Goal: Task Accomplishment & Management: Manage account settings

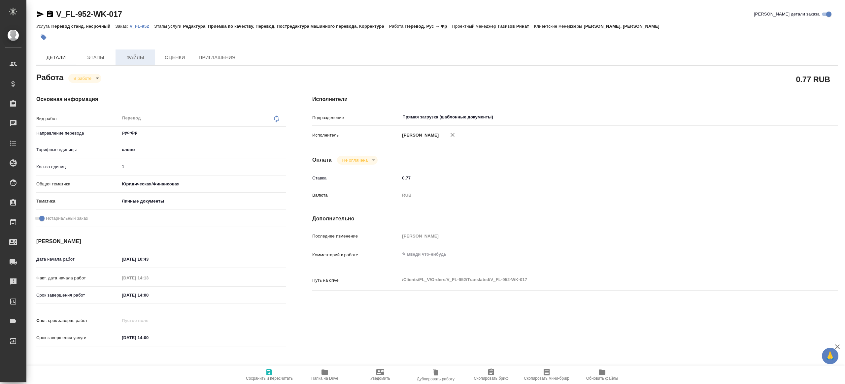
type textarea "x"
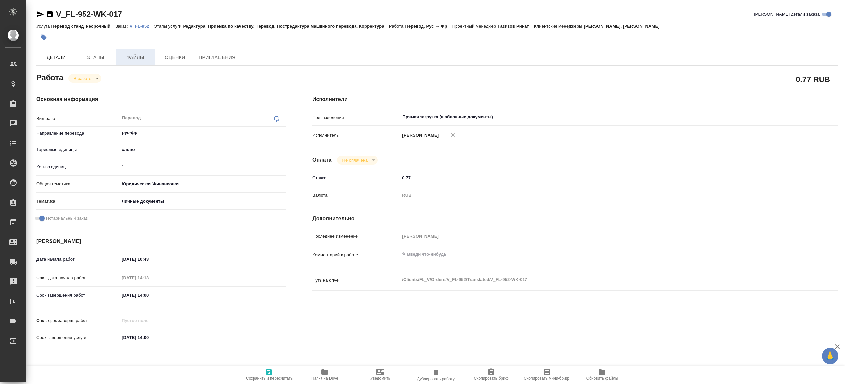
type textarea "x"
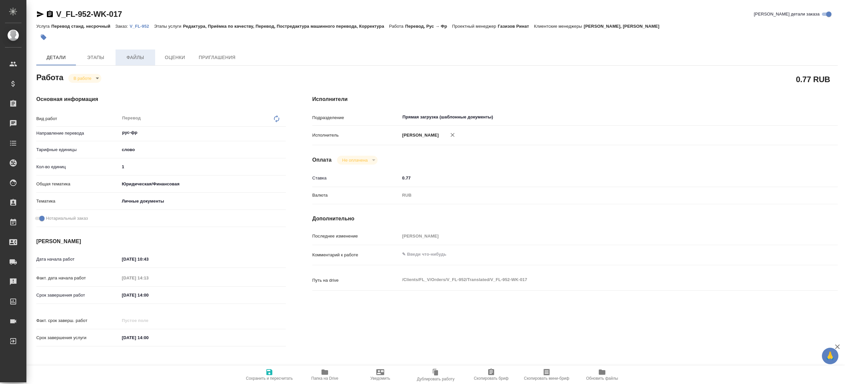
type textarea "x"
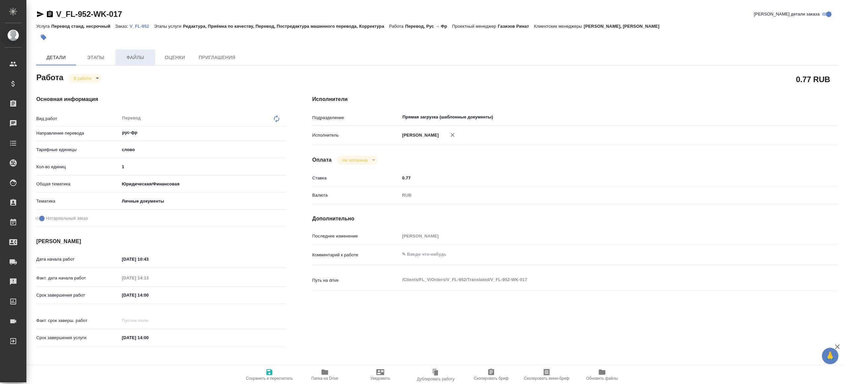
click at [137, 61] on button "Файлы" at bounding box center [136, 58] width 40 height 16
type textarea "x"
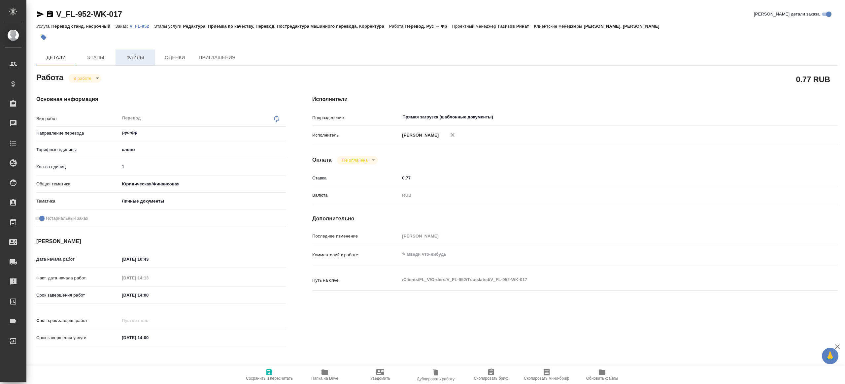
type textarea "x"
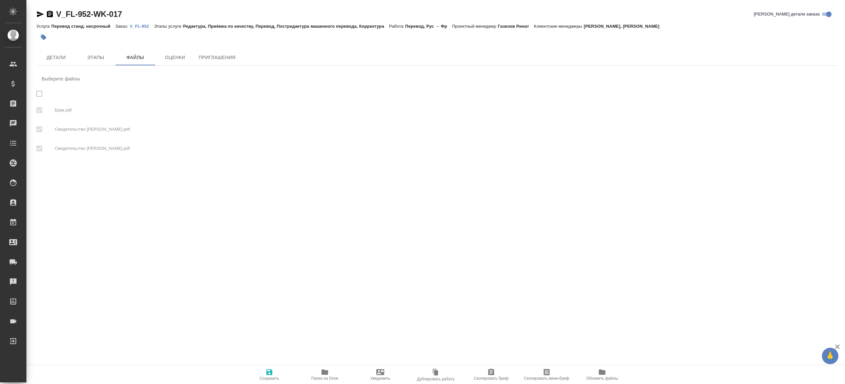
checkbox input "true"
click at [137, 23] on link "V_FL-952" at bounding box center [142, 26] width 24 height 6
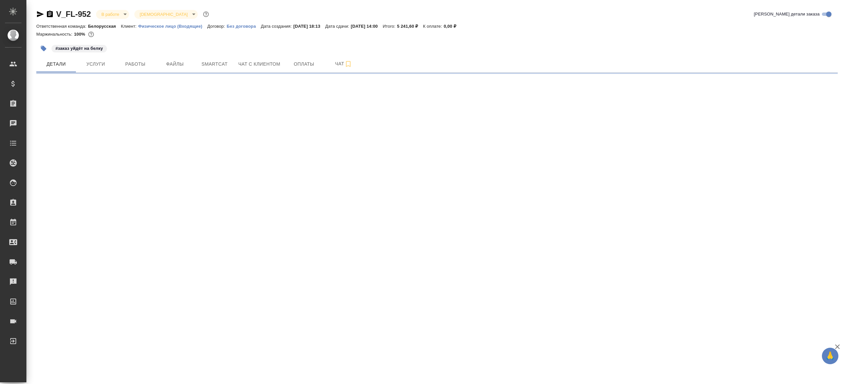
select select "RU"
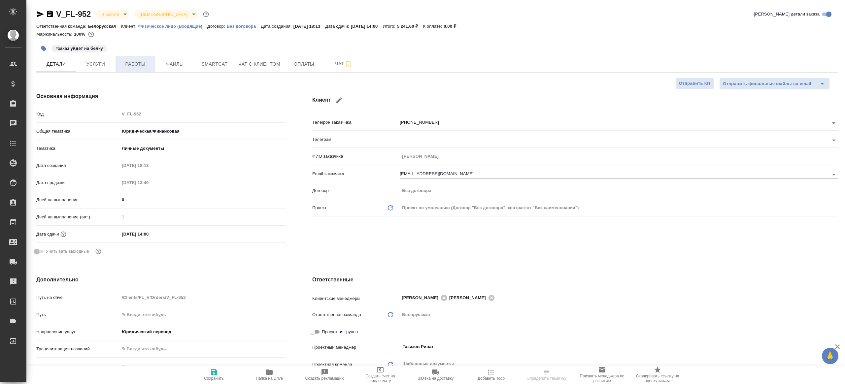
type textarea "x"
click at [116, 66] on button "Работы" at bounding box center [136, 64] width 40 height 17
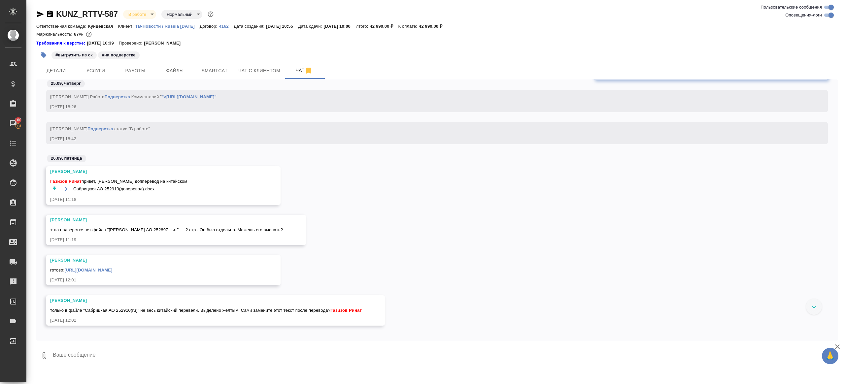
scroll to position [9017, 0]
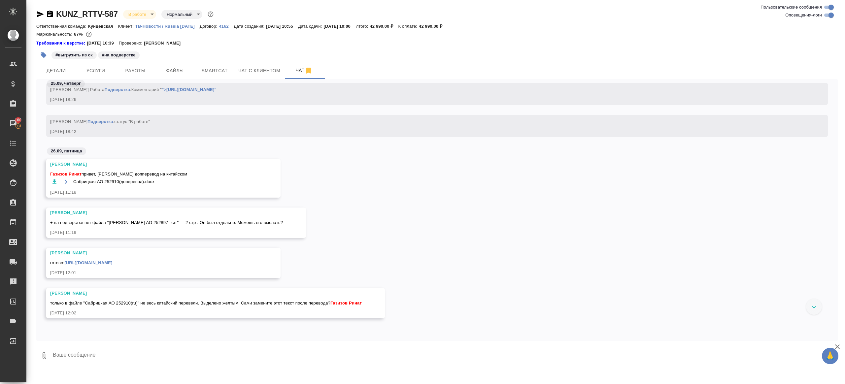
click at [53, 181] on icon "button" at bounding box center [54, 182] width 7 height 7
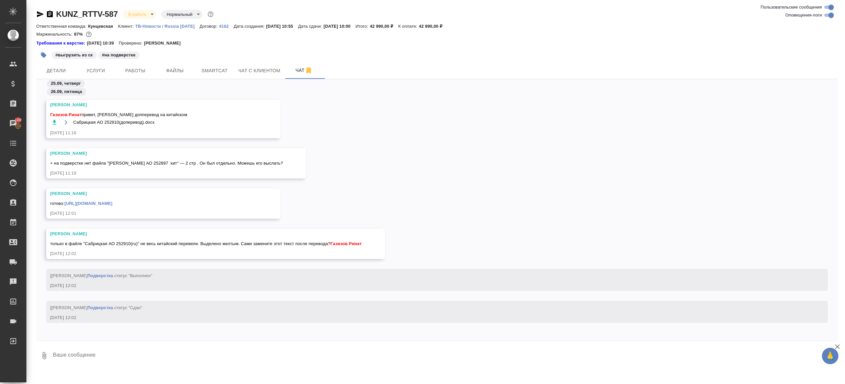
scroll to position [9083, 0]
click at [138, 245] on div "только в файле "Сабрицкая АО 252910(ru)" не весь китайский перевели. Выделено ж…" at bounding box center [206, 241] width 312 height 8
click at [112, 199] on link "https://drive.awatera.com/apps/files/files/10397346?dir=/Shares/RT/Orders/KUNZ_…" at bounding box center [88, 201] width 48 height 5
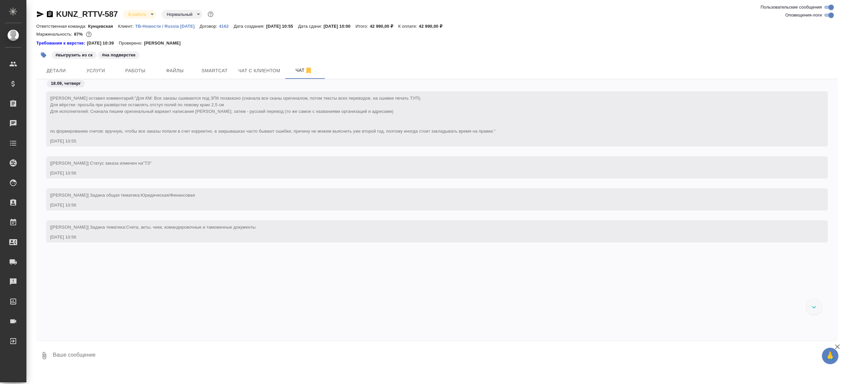
scroll to position [9412, 0]
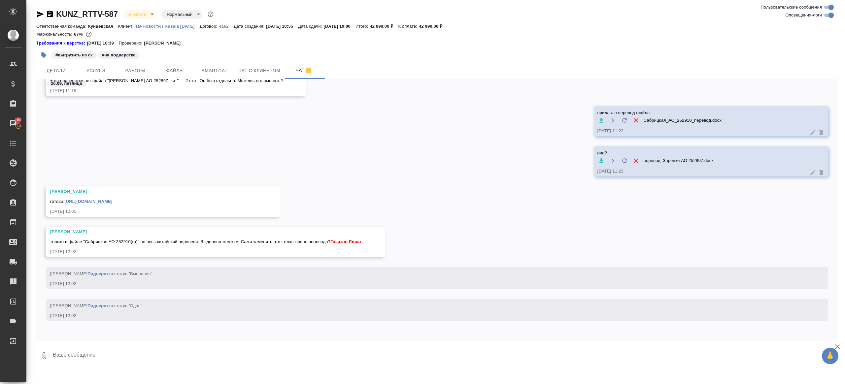
click at [116, 346] on textarea at bounding box center [445, 356] width 786 height 22
type textarea "да ок"
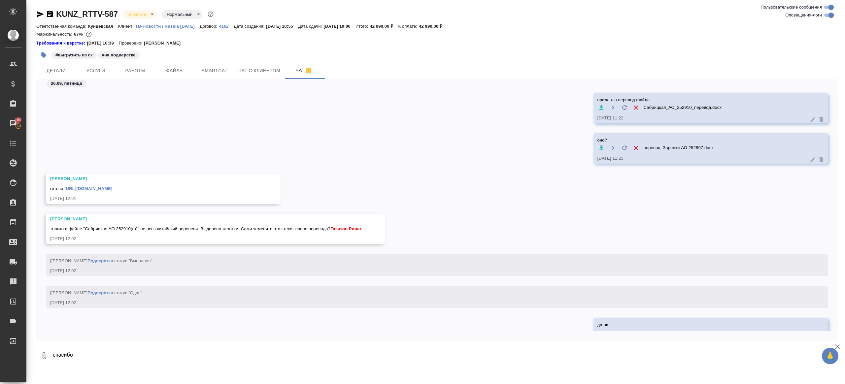
scroll to position [9444, 0]
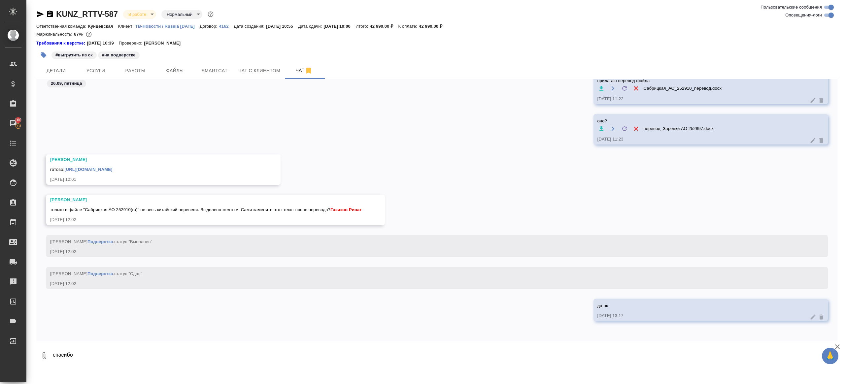
type textarea "спасибо"
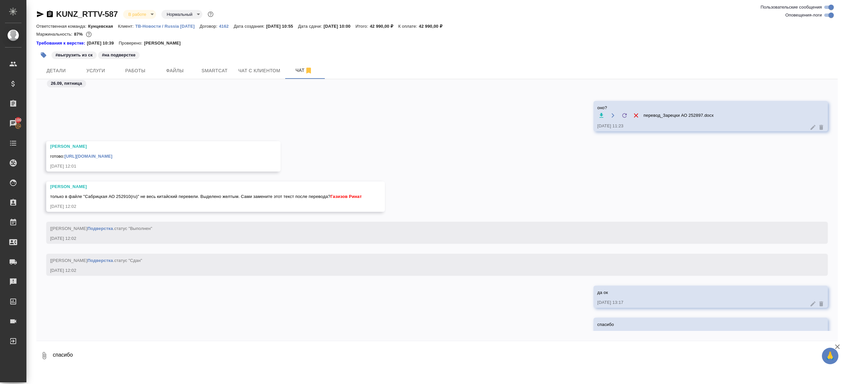
scroll to position [9476, 0]
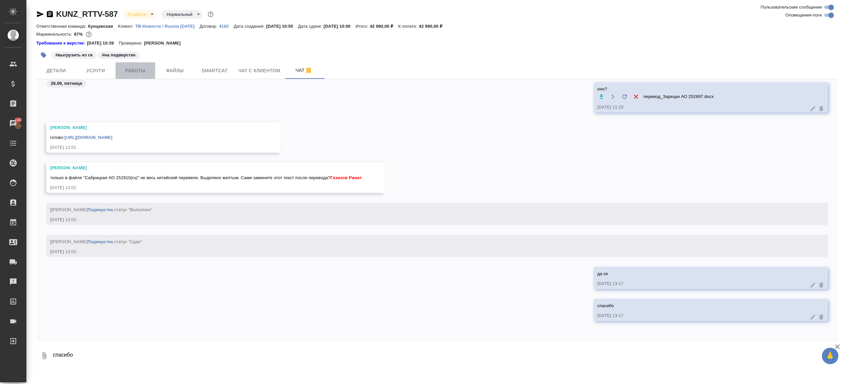
click at [136, 71] on span "Работы" at bounding box center [136, 71] width 32 height 8
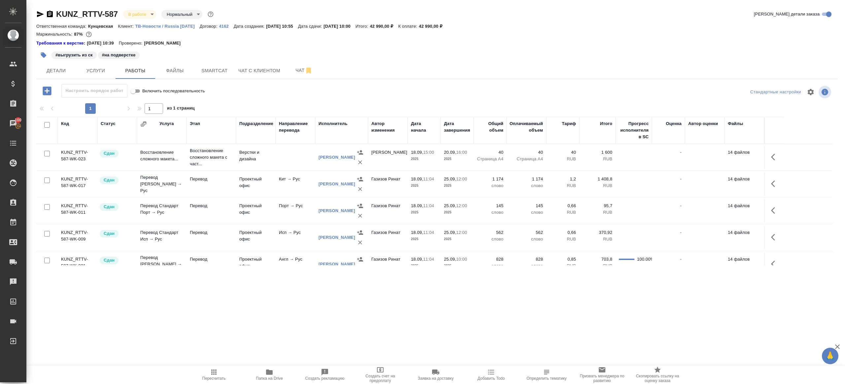
scroll to position [71, 0]
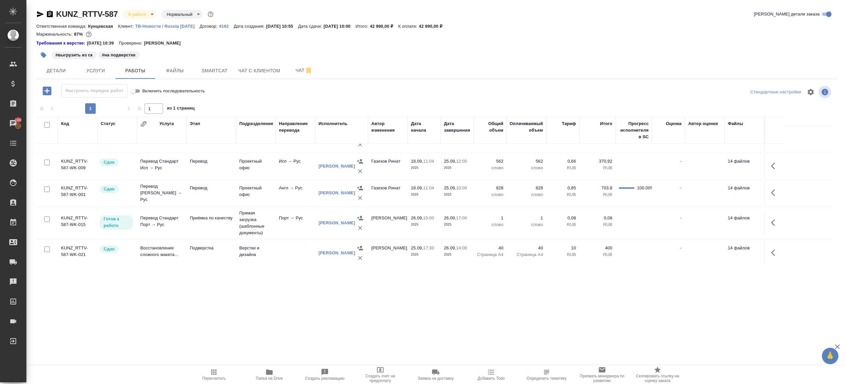
click at [208, 368] on button "Пересчитать" at bounding box center [213, 375] width 55 height 18
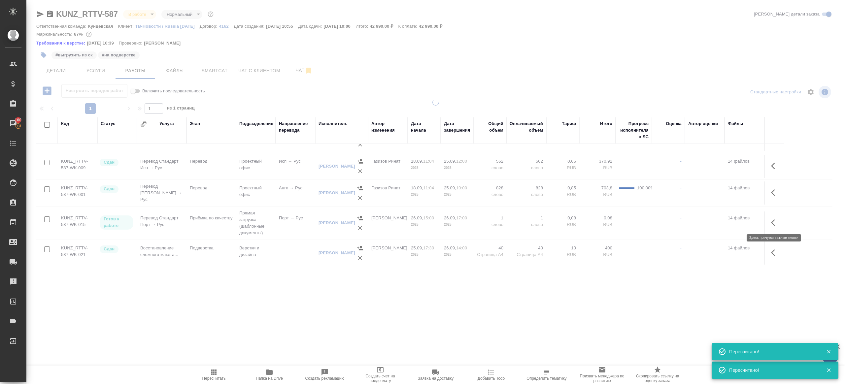
click at [775, 221] on icon "button" at bounding box center [775, 223] width 8 height 8
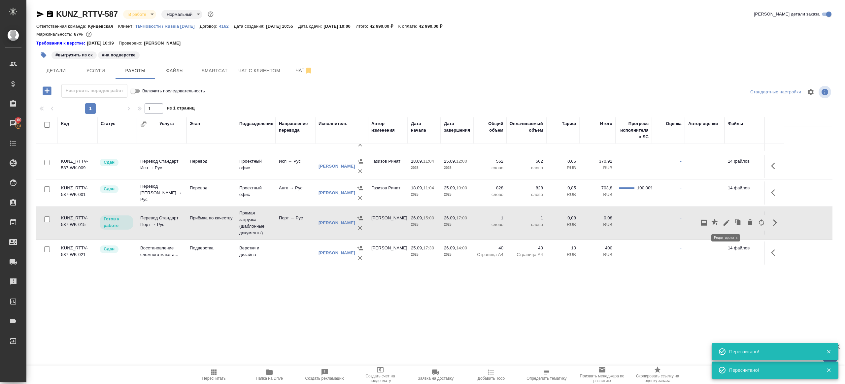
click at [728, 221] on icon "button" at bounding box center [727, 223] width 8 height 8
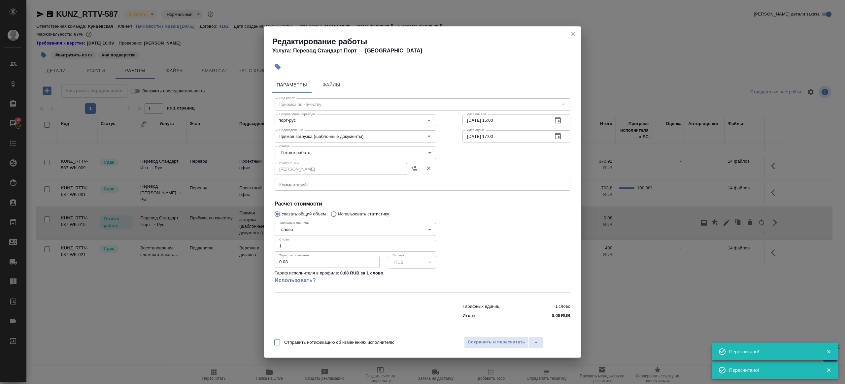
click at [312, 158] on body "🙏 .cls-1 fill:#fff; AWATERA Gazizov Rinat Клиенты Спецификации Заказы 100 Чаты …" at bounding box center [422, 192] width 845 height 384
click at [312, 164] on li "В работе" at bounding box center [355, 163] width 161 height 11
type input "inProgress"
click at [499, 339] on span "Сохранить и пересчитать" at bounding box center [496, 343] width 57 height 8
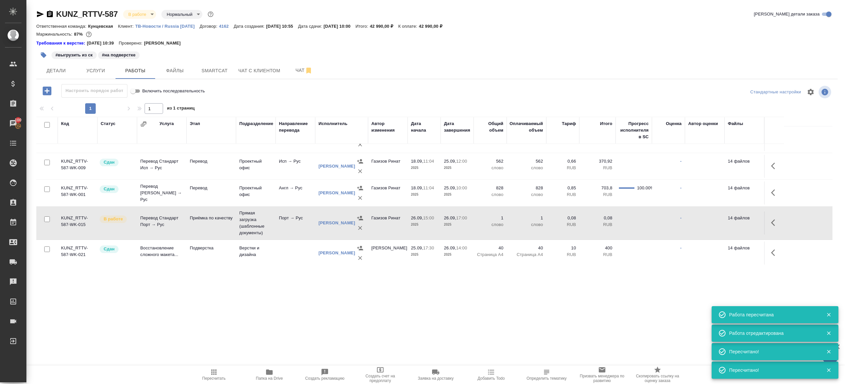
click at [209, 374] on span "Пересчитать" at bounding box center [214, 374] width 48 height 13
click at [209, 373] on span "Пересчитать" at bounding box center [214, 374] width 48 height 13
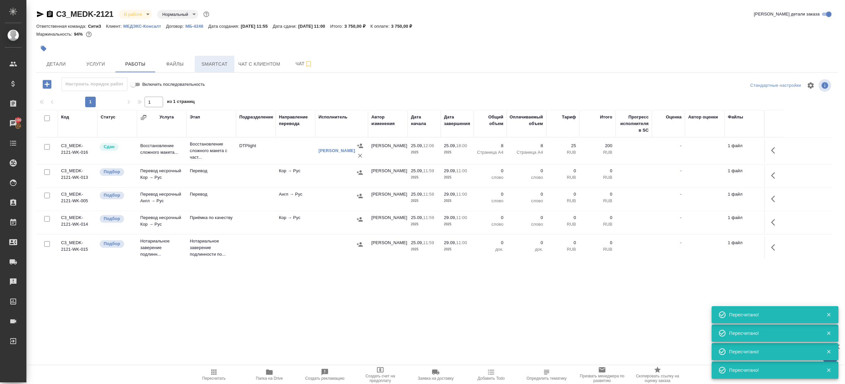
click at [224, 63] on span "Smartcat" at bounding box center [215, 64] width 32 height 8
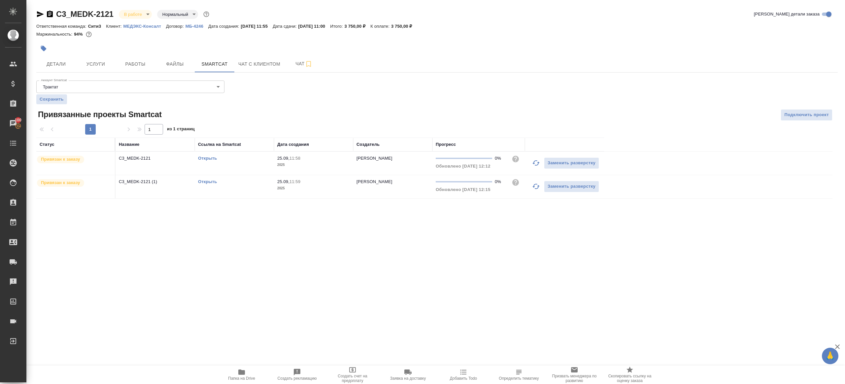
click at [205, 156] on link "Открыть" at bounding box center [207, 158] width 19 height 5
click at [205, 183] on link "Открыть" at bounding box center [207, 181] width 19 height 5
click at [294, 65] on span "Чат" at bounding box center [304, 64] width 32 height 8
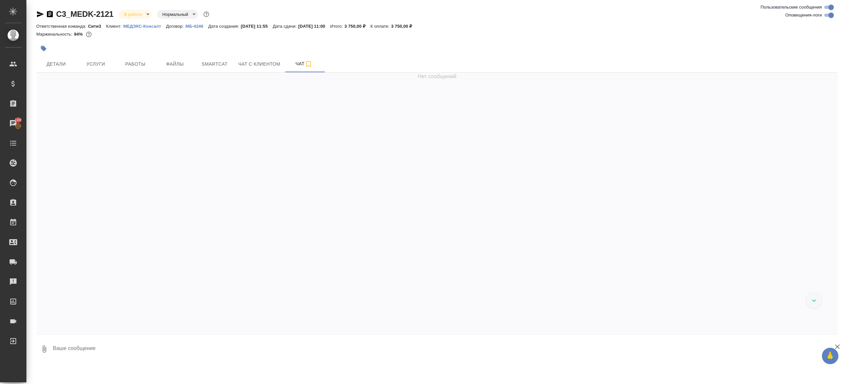
scroll to position [3942, 0]
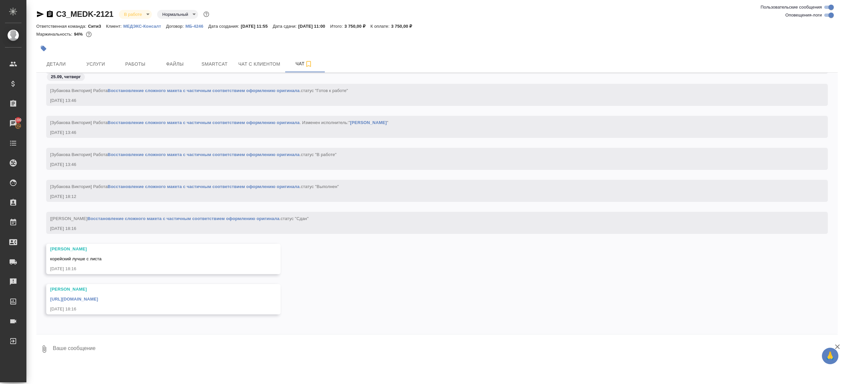
click at [98, 299] on link "https://drive.awatera.com/apps/files/files/10500993?dir=/Shares/%D0%9C%D0%95%D0…" at bounding box center [74, 299] width 48 height 5
click at [133, 59] on button "Работы" at bounding box center [136, 64] width 40 height 17
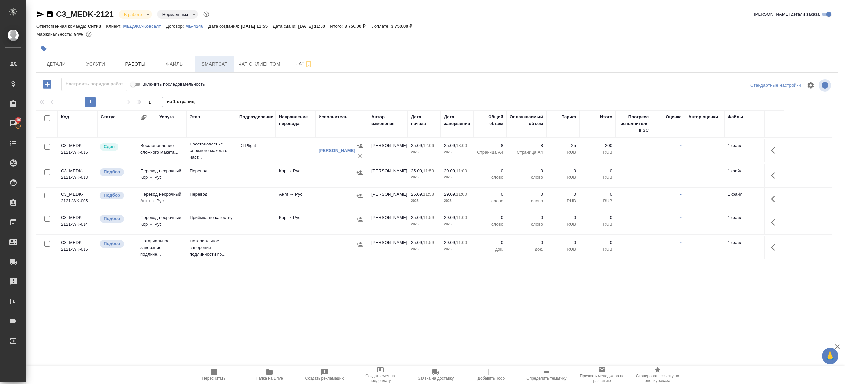
click at [205, 68] on button "Smartcat" at bounding box center [215, 64] width 40 height 17
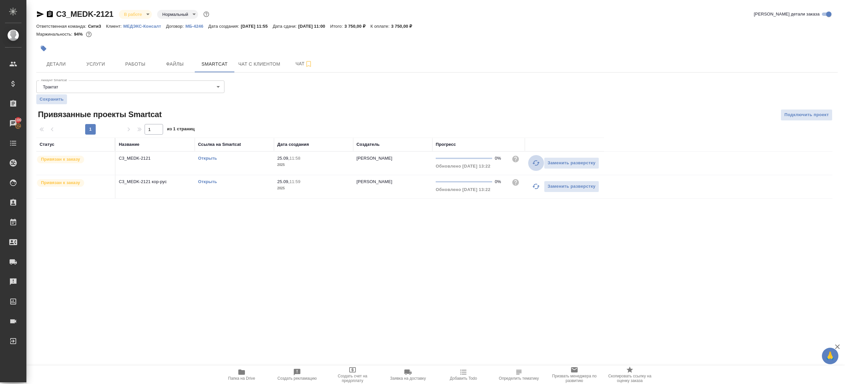
click at [538, 162] on icon "button" at bounding box center [535, 162] width 7 height 5
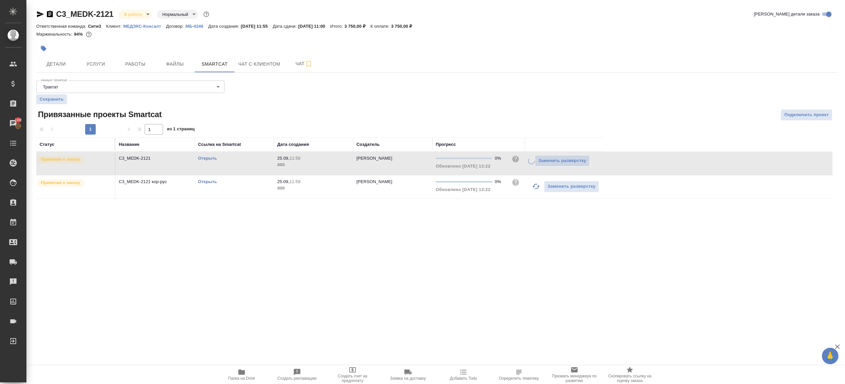
click at [537, 183] on icon "button" at bounding box center [536, 187] width 8 height 8
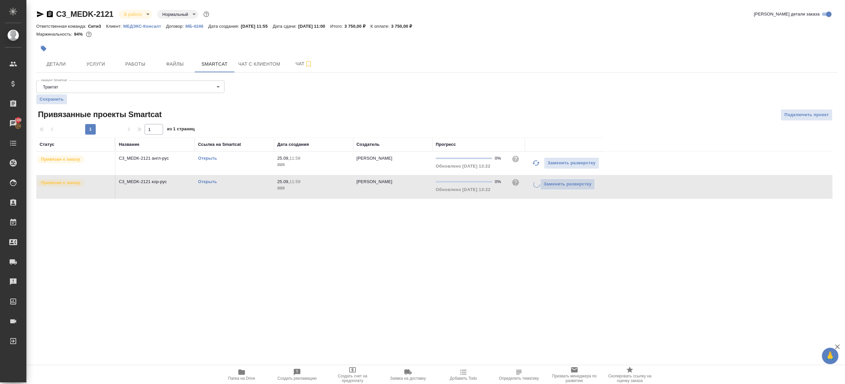
click at [525, 270] on div ".cls-1 fill:#fff; AWATERA Gazizov Rinat Клиенты Спецификации Заказы 100 Чаты To…" at bounding box center [422, 192] width 845 height 384
click at [138, 58] on button "Работы" at bounding box center [136, 64] width 40 height 17
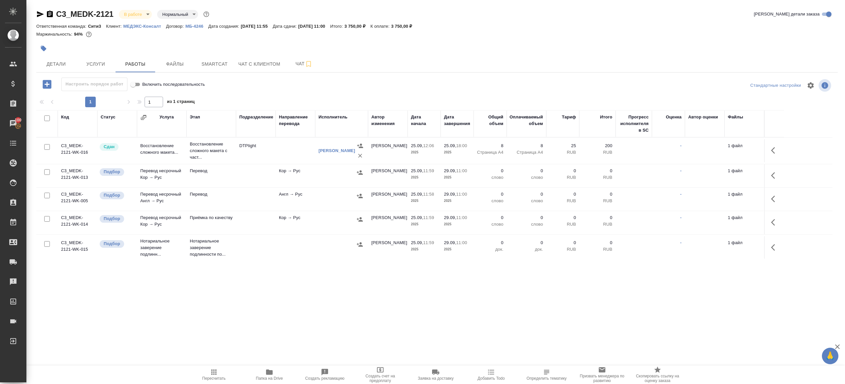
click at [775, 173] on icon "button" at bounding box center [775, 176] width 8 height 8
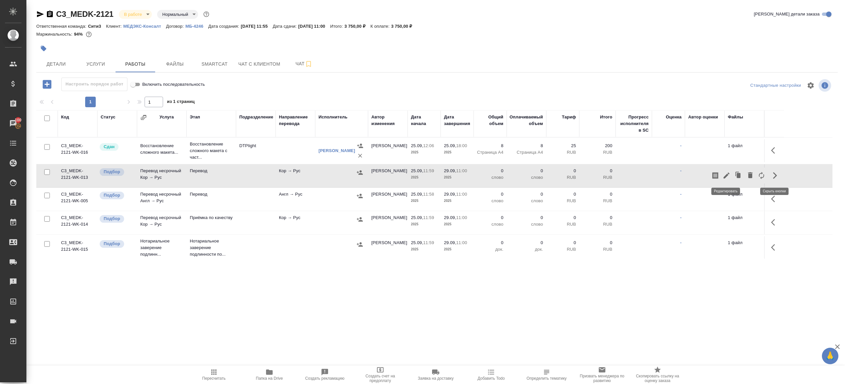
click at [725, 177] on icon "button" at bounding box center [727, 176] width 6 height 6
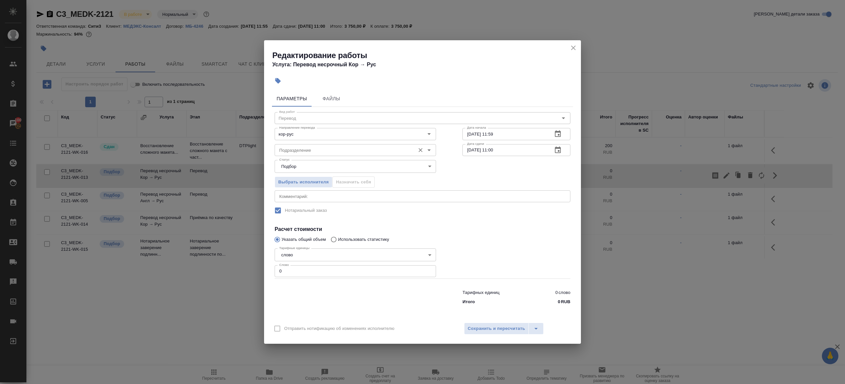
click at [284, 149] on input "Подразделение" at bounding box center [344, 150] width 135 height 8
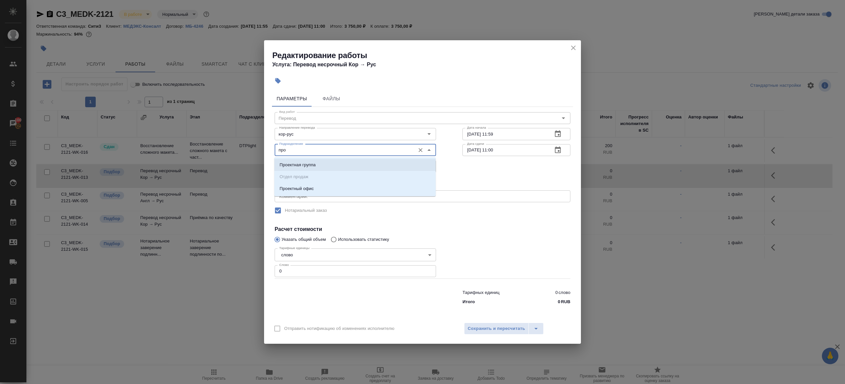
click at [291, 182] on ul "Проектная группа Отдел продаж Проектный офис" at bounding box center [354, 182] width 161 height 36
click at [291, 185] on li "Проектный офис" at bounding box center [354, 189] width 161 height 12
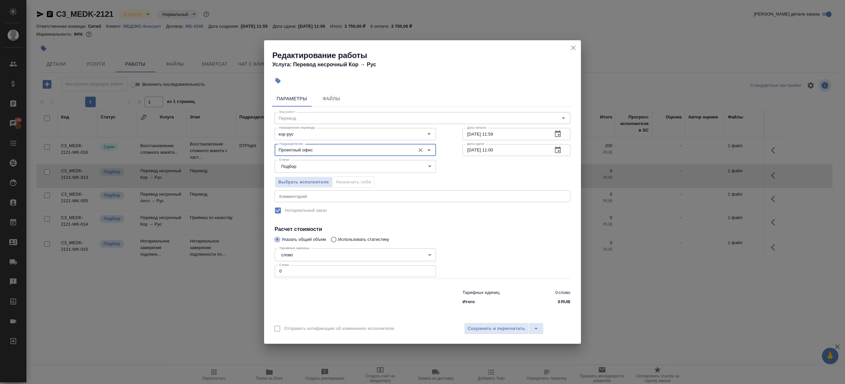
type input "Проектный офис"
click at [291, 273] on input "0" at bounding box center [355, 271] width 161 height 12
type input "4"
type input "500"
drag, startPoint x: 494, startPoint y: 148, endPoint x: 494, endPoint y: 183, distance: 34.3
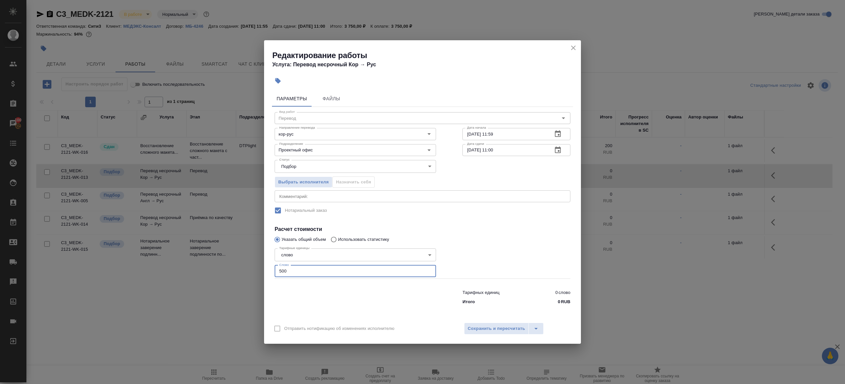
click at [494, 149] on input "29.09.2025 11:00" at bounding box center [504, 150] width 85 height 12
type input "29.09.2025 09:00"
click at [493, 205] on label "Нотариальный заказ" at bounding box center [418, 211] width 294 height 14
click at [493, 326] on span "Сохранить и пересчитать" at bounding box center [496, 329] width 57 height 8
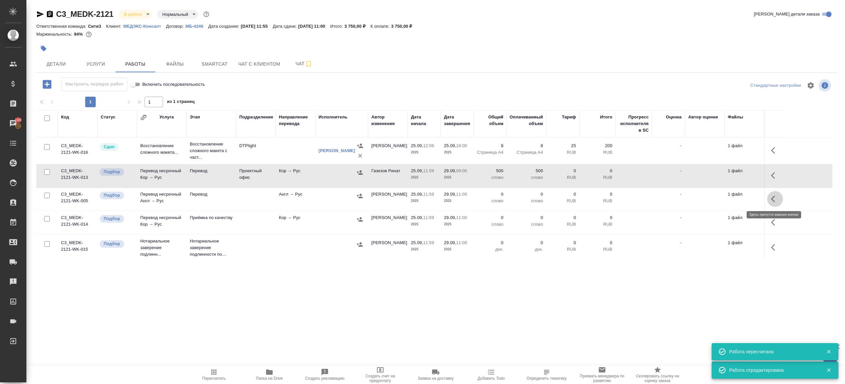
click at [772, 199] on icon "button" at bounding box center [773, 199] width 4 height 7
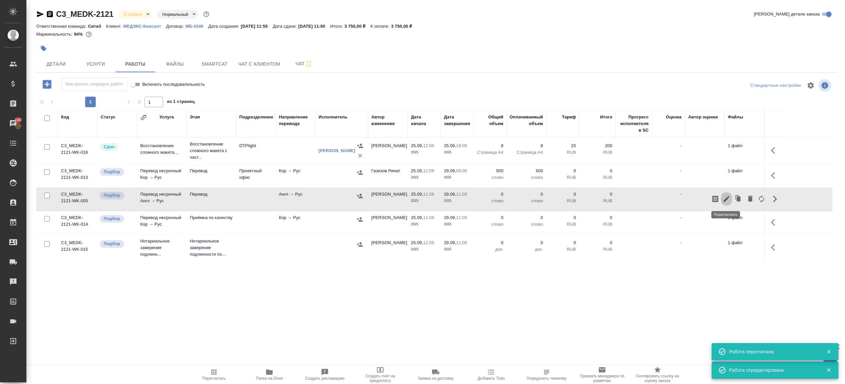
click at [727, 198] on icon "button" at bounding box center [727, 199] width 6 height 6
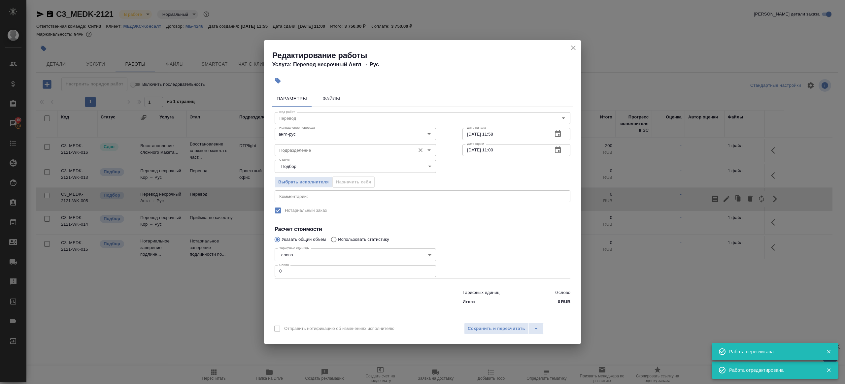
click at [298, 153] on input "Подразделение" at bounding box center [344, 150] width 135 height 8
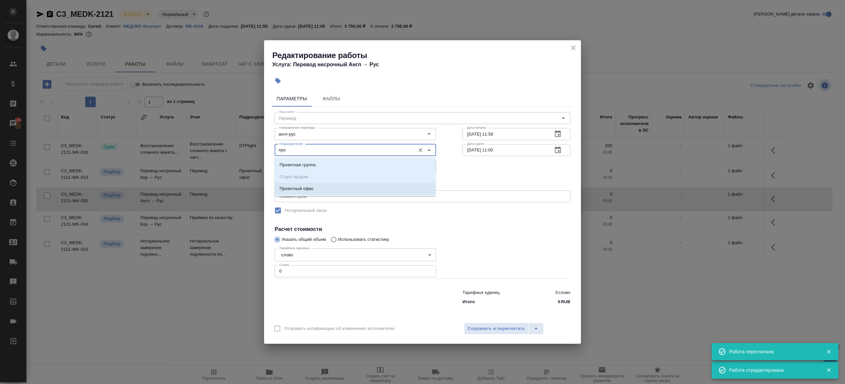
click at [309, 195] on ul "Проектная группа Отдел продаж Проектный офис" at bounding box center [354, 182] width 161 height 36
click at [309, 192] on p "Проектный офис" at bounding box center [297, 189] width 34 height 7
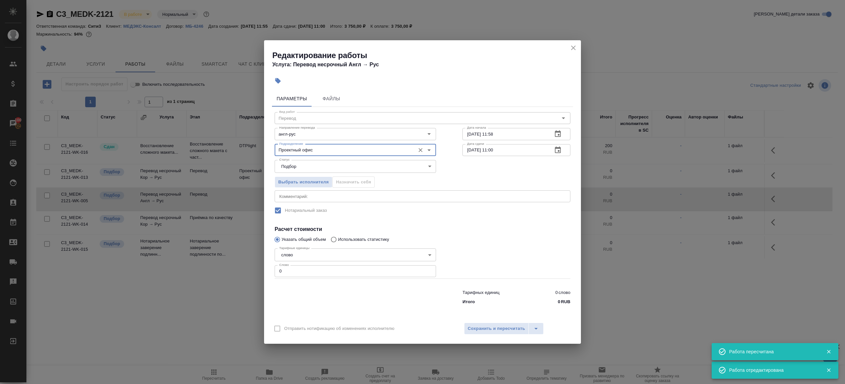
type input "Проектный офис"
click at [309, 273] on input "0" at bounding box center [355, 271] width 161 height 12
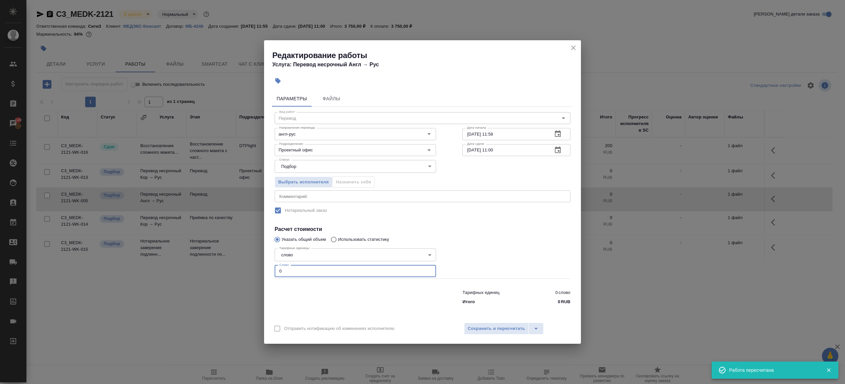
paste input "358.5"
type input "358.5"
click at [330, 297] on div at bounding box center [355, 296] width 188 height 26
click at [494, 150] on input "29.09.2025 11:00" at bounding box center [504, 150] width 85 height 12
type input "29.09.2025 09:00"
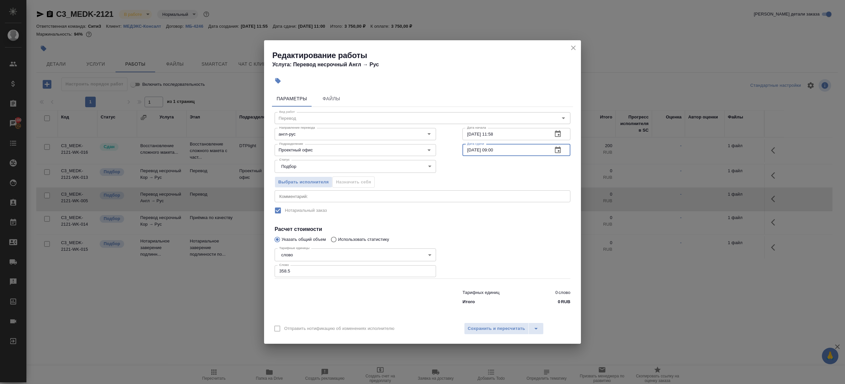
click at [496, 268] on div at bounding box center [516, 262] width 134 height 59
click at [496, 329] on span "Сохранить и пересчитать" at bounding box center [496, 329] width 57 height 8
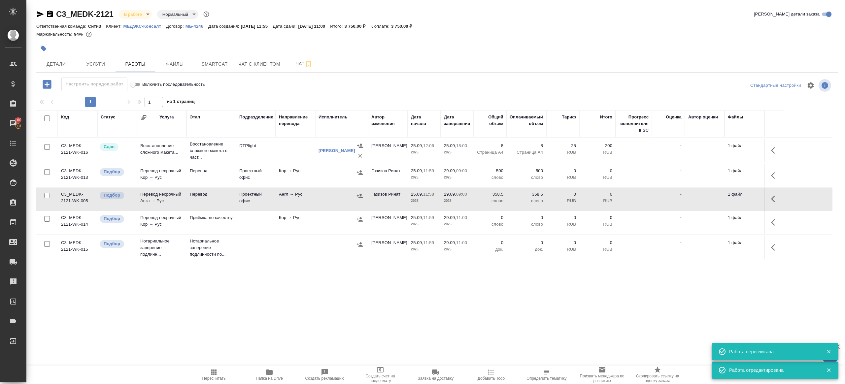
click at [771, 221] on button "button" at bounding box center [775, 223] width 16 height 16
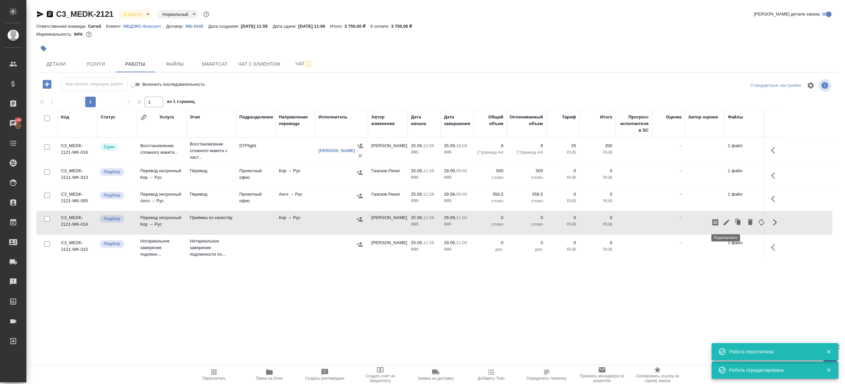
click at [726, 222] on icon "button" at bounding box center [727, 223] width 6 height 6
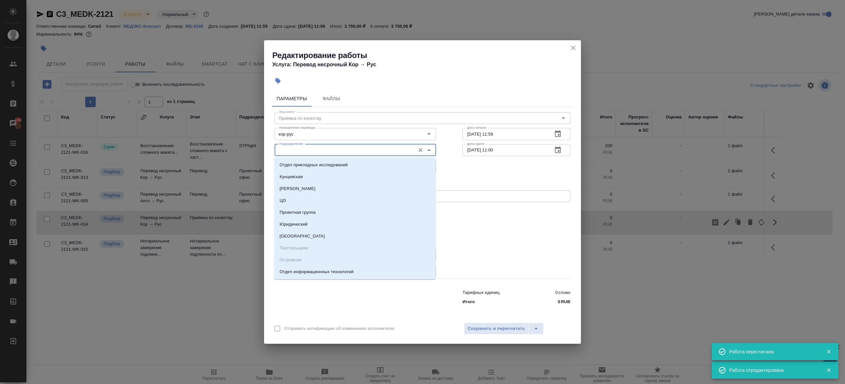
click at [305, 146] on input "Подразделение" at bounding box center [344, 150] width 135 height 8
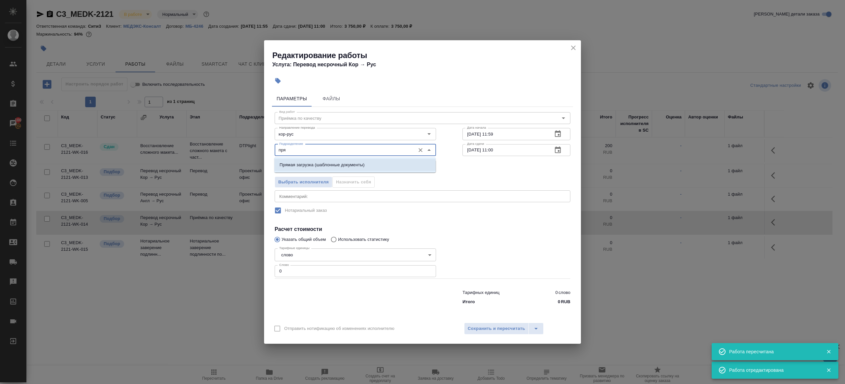
click at [326, 164] on p "Прямая загрузка (шаблонные документы)" at bounding box center [322, 165] width 85 height 7
type input "Прямая загрузка (шаблонные документы)"
click at [471, 140] on div "Дата сдачи 29.09.2025 11:00 Дата сдачи" at bounding box center [516, 149] width 134 height 42
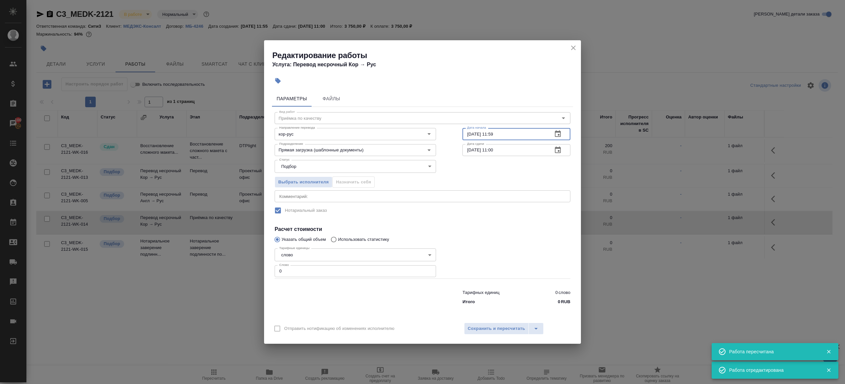
click at [476, 135] on input "25.09.2025 11:59" at bounding box center [504, 134] width 85 height 12
paste input "9.09.2025 09:00"
type input "29.09.2025 09:00"
click at [494, 152] on input "29.09.2025 11:00" at bounding box center [504, 150] width 85 height 12
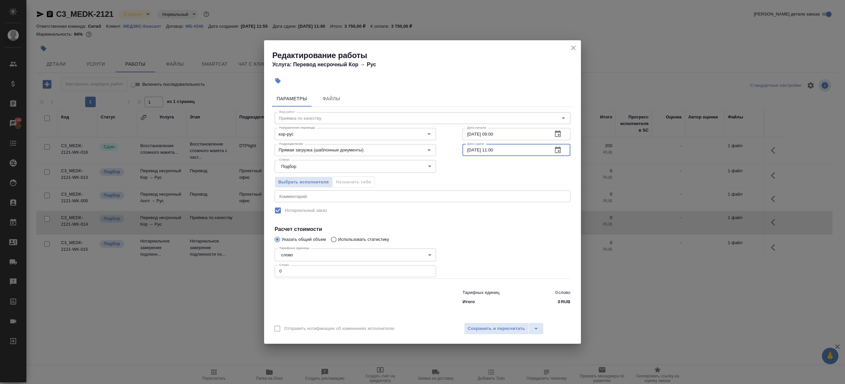
paste input "09"
click at [495, 148] on input "29.09.2025 09:00" at bounding box center [504, 150] width 85 height 12
type input "29.09.2025 10:00"
click at [329, 271] on input "0" at bounding box center [355, 271] width 161 height 12
type input "1"
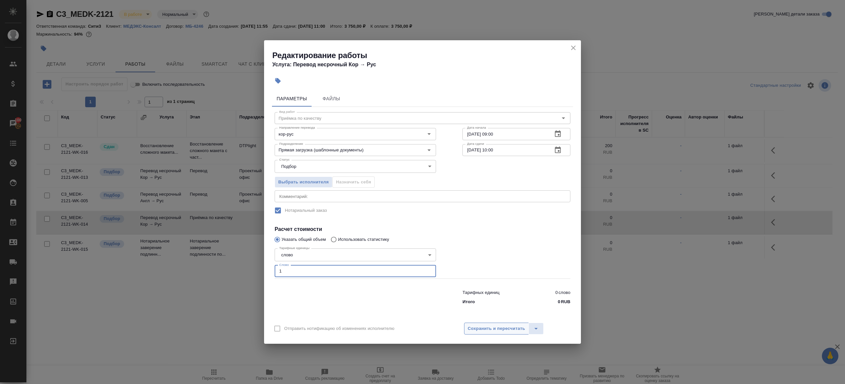
click at [498, 332] on span "Сохранить и пересчитать" at bounding box center [496, 329] width 57 height 8
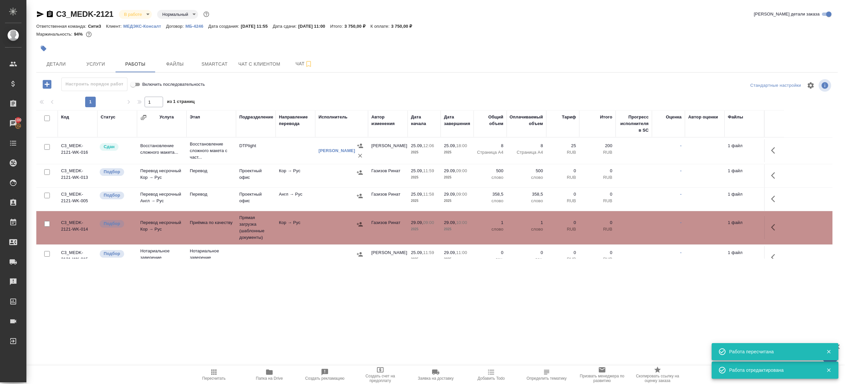
click at [342, 201] on td at bounding box center [341, 199] width 53 height 23
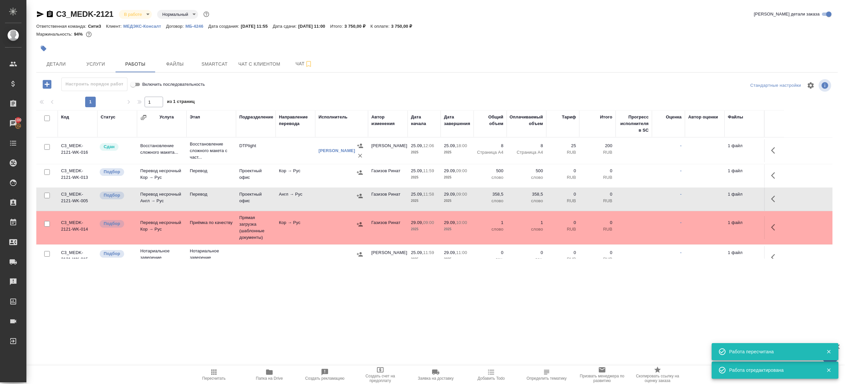
click at [342, 201] on td at bounding box center [341, 199] width 53 height 23
click at [356, 173] on button "button" at bounding box center [360, 173] width 10 height 10
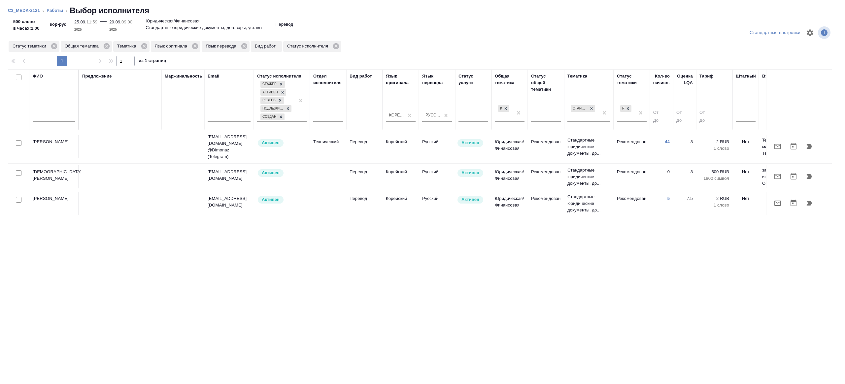
click at [19, 76] on input "checkbox" at bounding box center [19, 78] width 6 height 6
checkbox input "true"
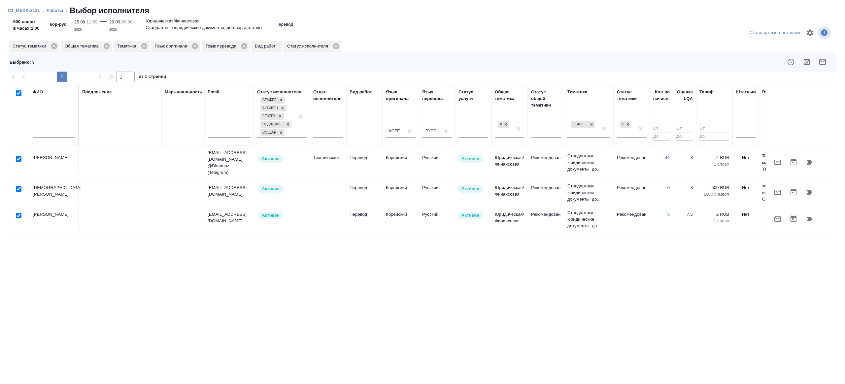
scroll to position [0, 99]
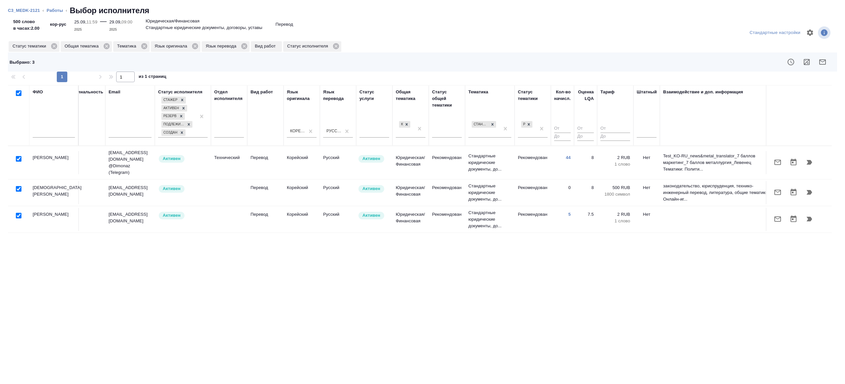
click at [17, 187] on input "checkbox" at bounding box center [19, 189] width 6 height 6
checkbox input "false"
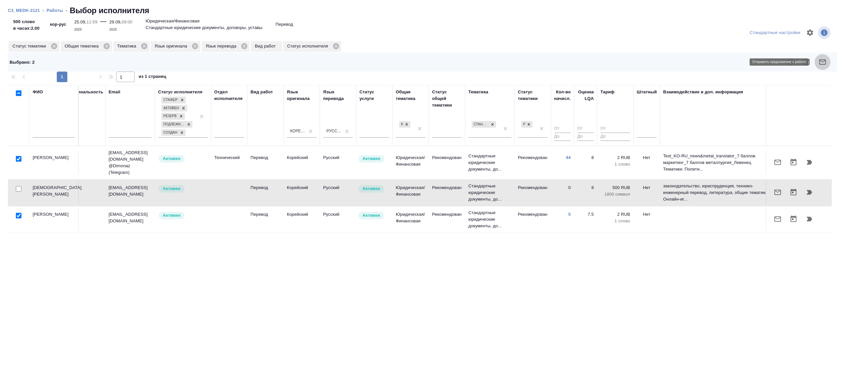
click at [819, 56] on button "button" at bounding box center [823, 62] width 16 height 16
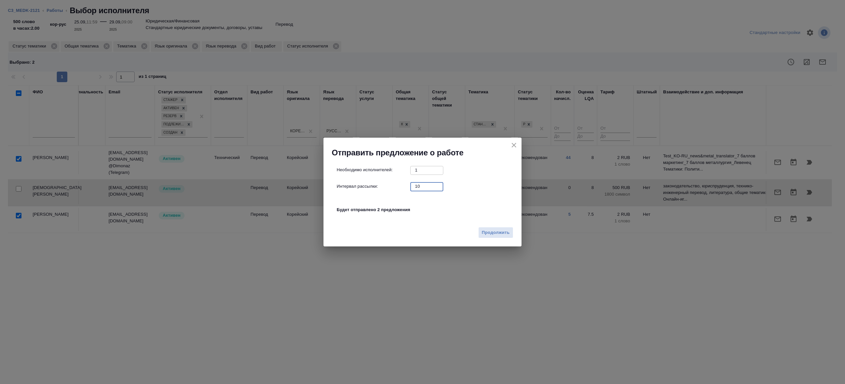
click at [422, 186] on input "10" at bounding box center [426, 186] width 33 height 8
type input "1"
click at [495, 230] on span "Продолжить" at bounding box center [496, 233] width 28 height 8
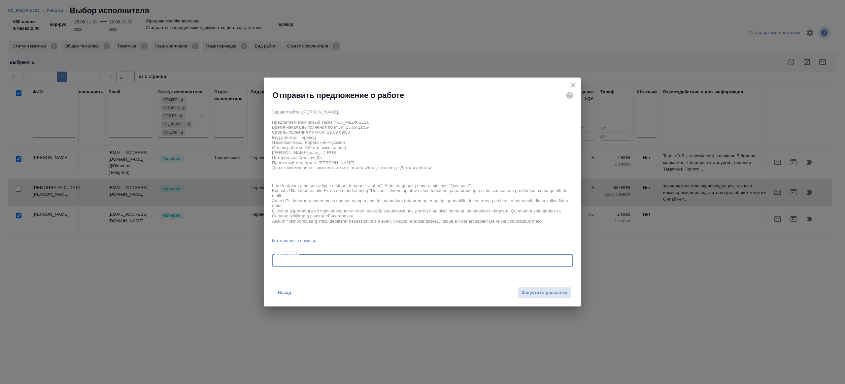
click at [327, 263] on textarea at bounding box center [423, 260] width 292 height 5
type textarea "на перевод с листа все что на коррейском"
click at [535, 294] on span "Запустить рассылку" at bounding box center [545, 293] width 46 height 8
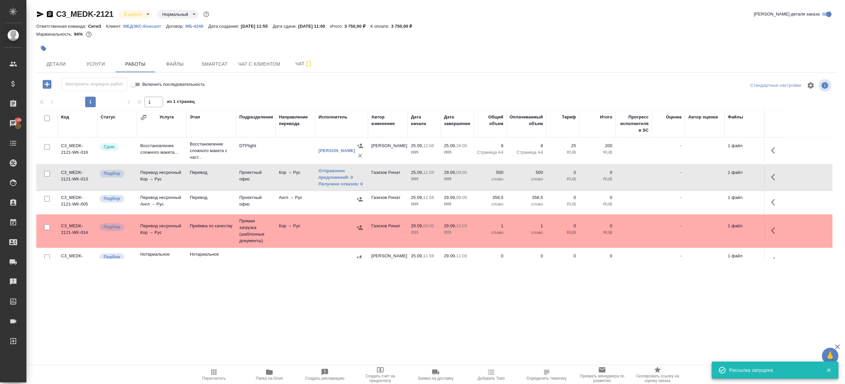
click at [41, 46] on icon "button" at bounding box center [44, 49] width 6 height 6
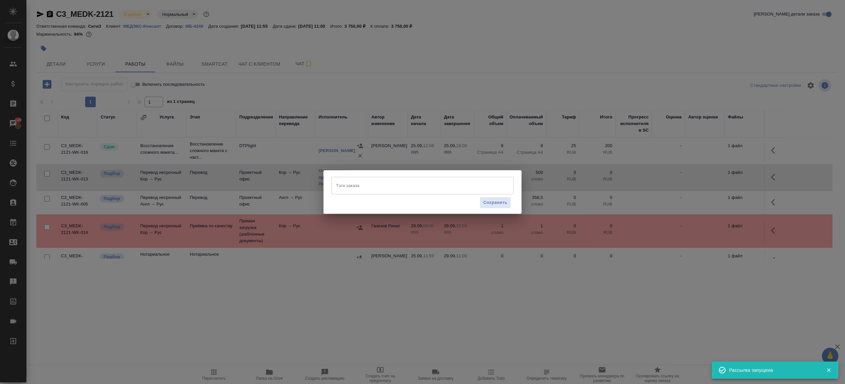
click at [383, 187] on input "Тэги заказа" at bounding box center [416, 185] width 164 height 11
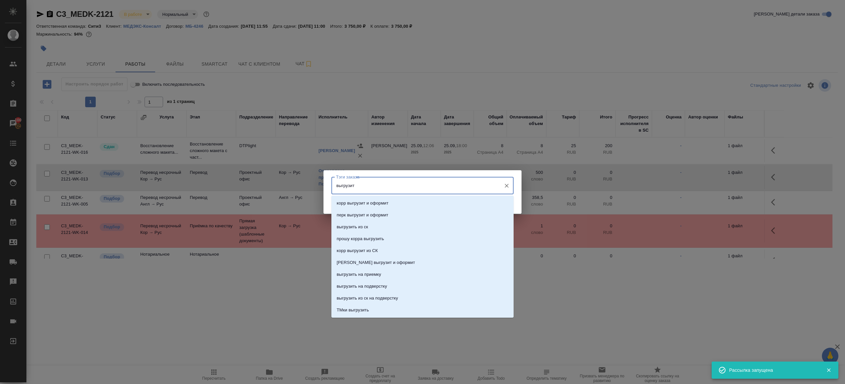
type input "выгрузить"
click at [427, 198] on li "выгрузить из ск" at bounding box center [422, 203] width 182 height 12
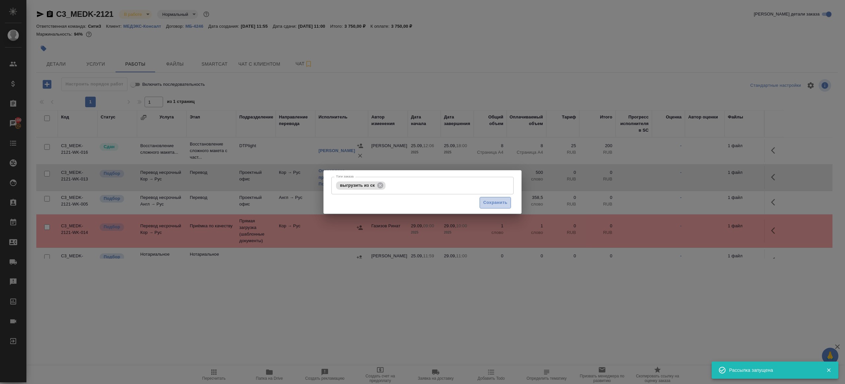
click at [507, 200] on span "Сохранить" at bounding box center [495, 203] width 24 height 8
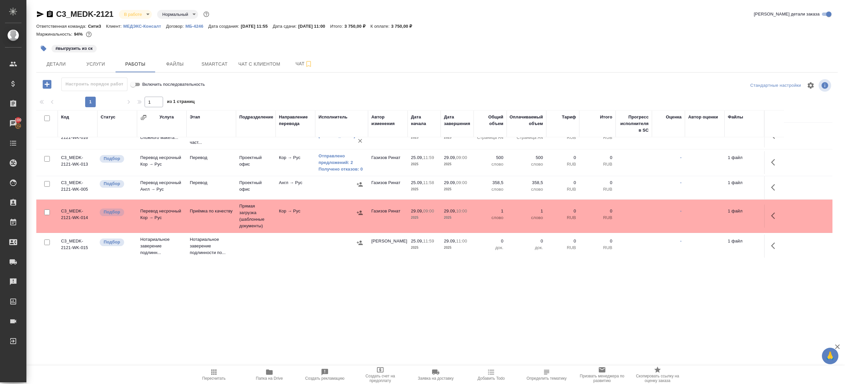
scroll to position [0, 0]
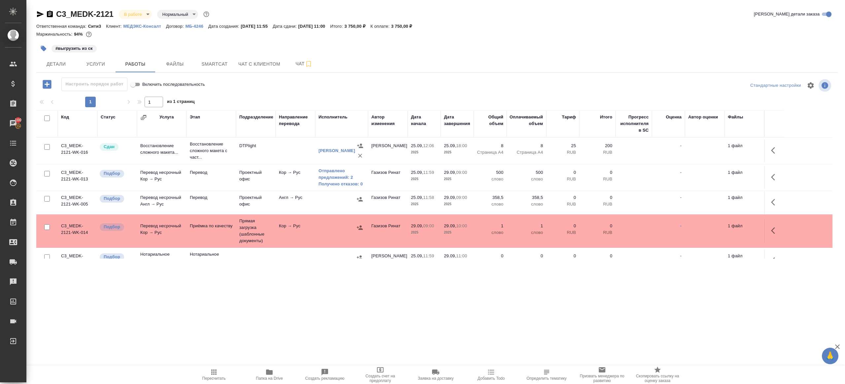
click at [208, 368] on span "Пересчитать" at bounding box center [214, 374] width 48 height 13
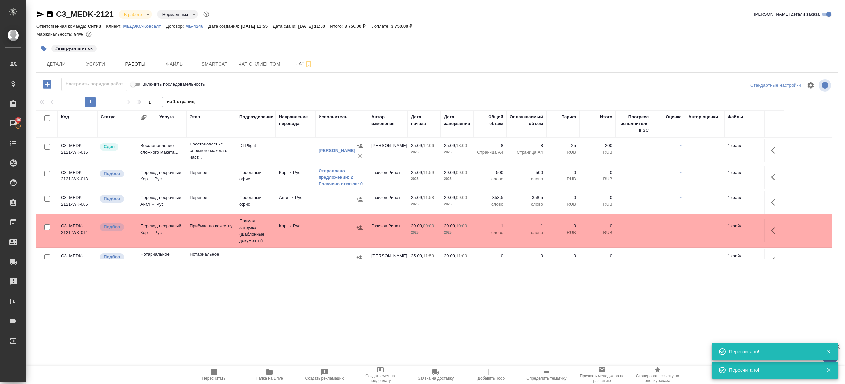
click at [217, 374] on icon "button" at bounding box center [214, 372] width 8 height 8
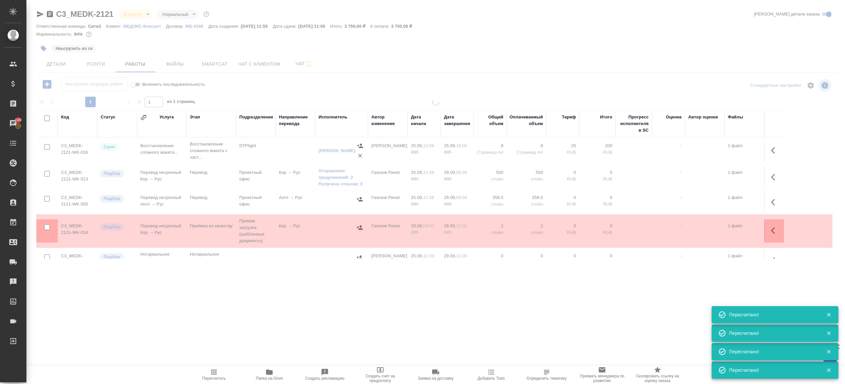
click at [224, 346] on div ".cls-1 fill:#fff; AWATERA Gazizov Rinat Клиенты Спецификации Заказы 100 Чаты To…" at bounding box center [422, 192] width 845 height 384
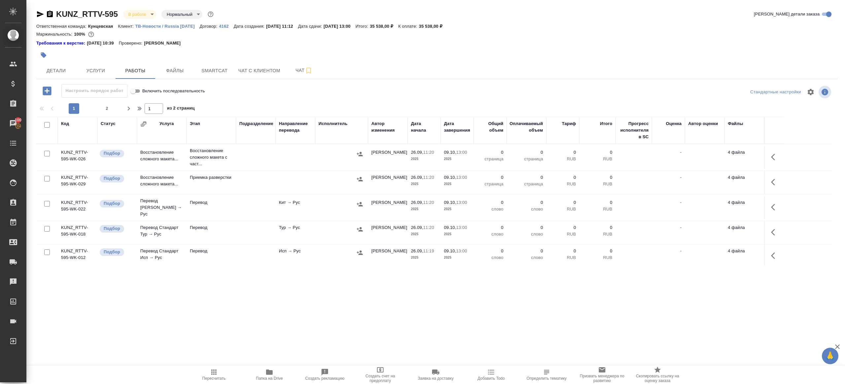
click at [44, 126] on input "checkbox" at bounding box center [47, 125] width 6 height 6
checkbox input "true"
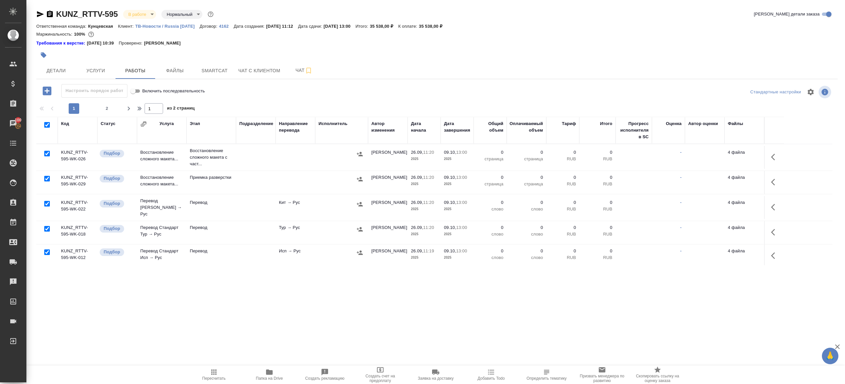
checkbox input "true"
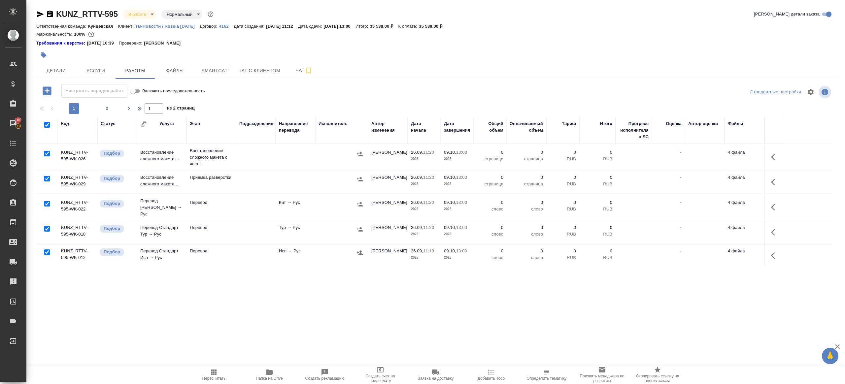
checkbox input "true"
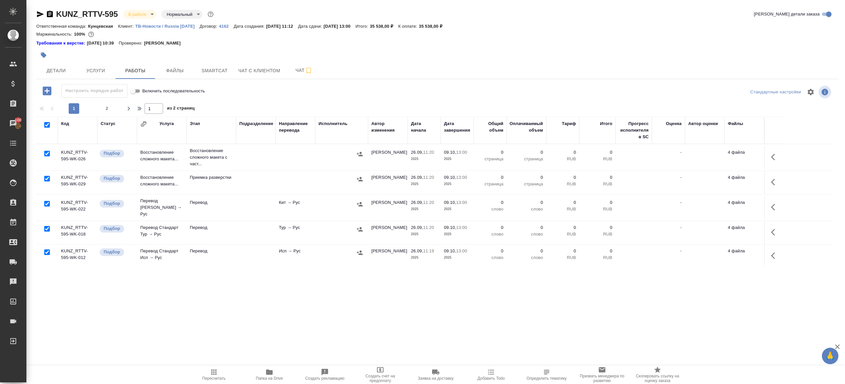
checkbox input "true"
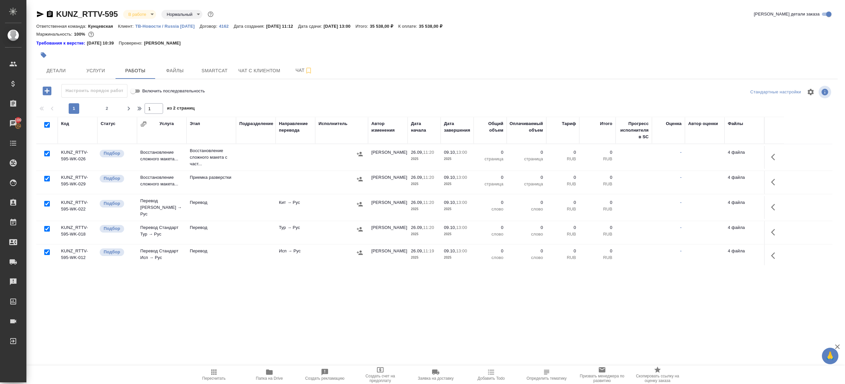
checkbox input "true"
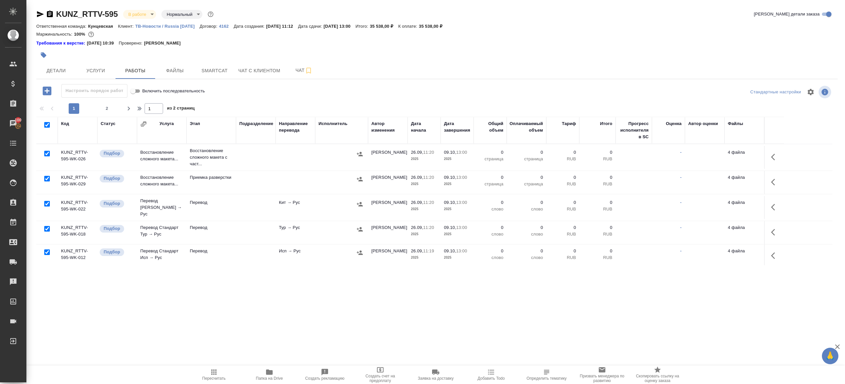
checkbox input "true"
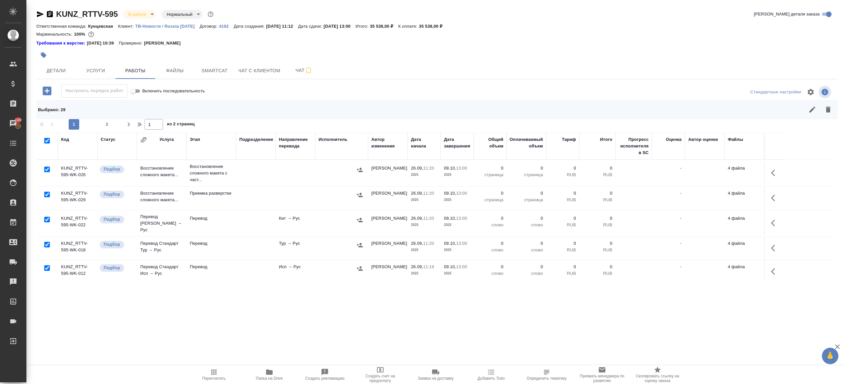
click at [46, 170] on input "checkbox" at bounding box center [47, 170] width 6 height 6
checkbox input "false"
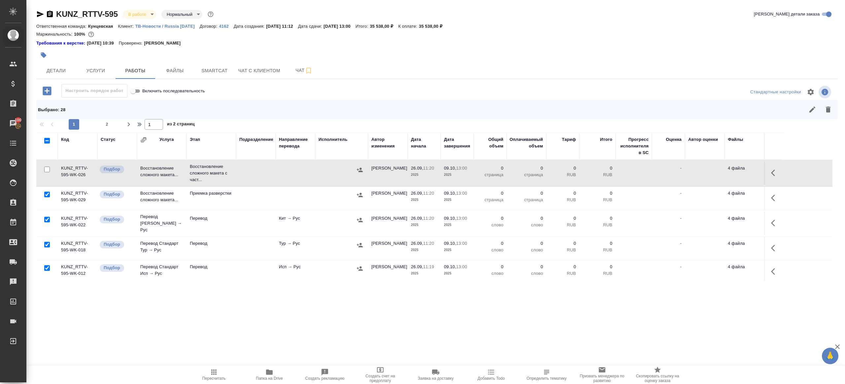
click at [47, 193] on input "checkbox" at bounding box center [47, 195] width 6 height 6
checkbox input "false"
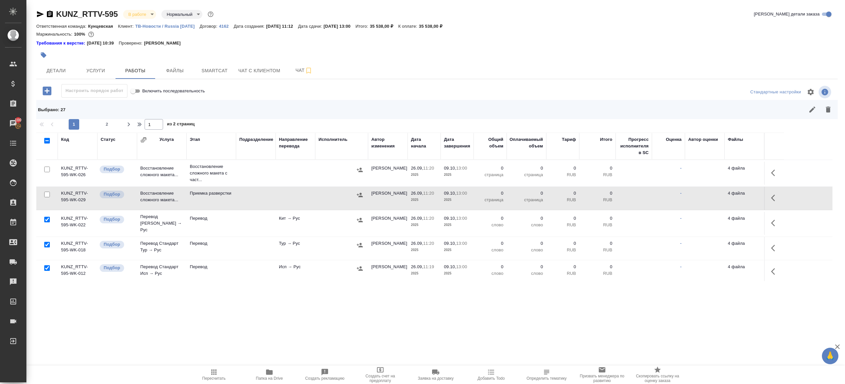
click at [48, 217] on input "checkbox" at bounding box center [47, 220] width 6 height 6
checkbox input "false"
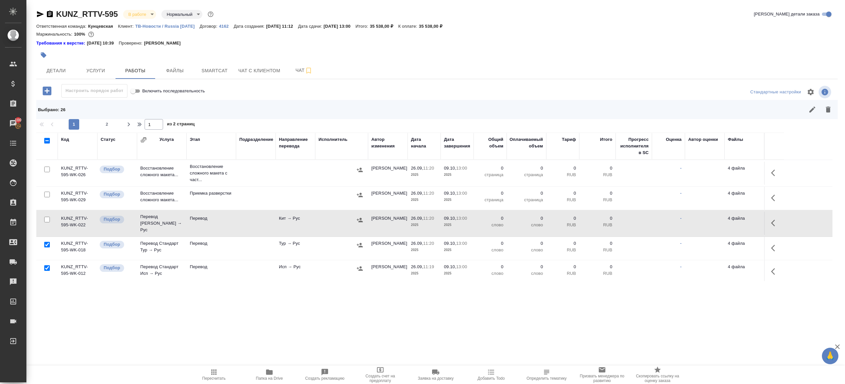
click at [48, 242] on input "checkbox" at bounding box center [47, 245] width 6 height 6
checkbox input "false"
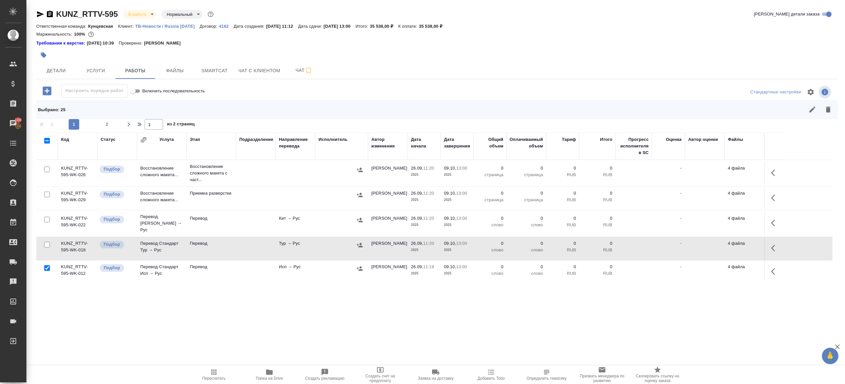
drag, startPoint x: 47, startPoint y: 263, endPoint x: 62, endPoint y: 263, distance: 14.9
click at [47, 265] on input "checkbox" at bounding box center [47, 268] width 6 height 6
checkbox input "false"
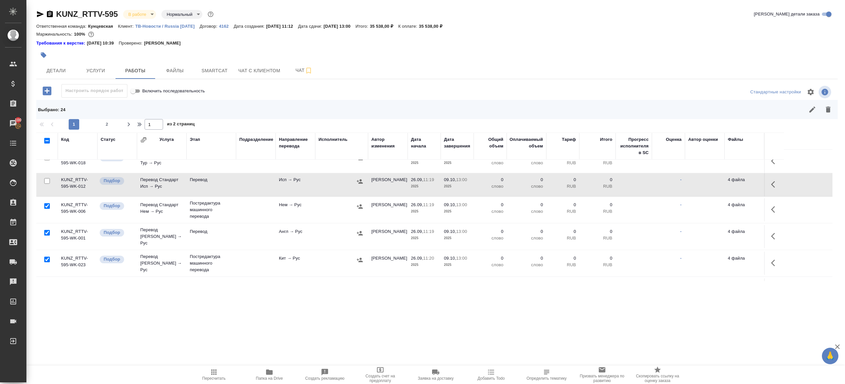
scroll to position [90, 0]
click at [50, 227] on input "checkbox" at bounding box center [47, 230] width 6 height 6
checkbox input "false"
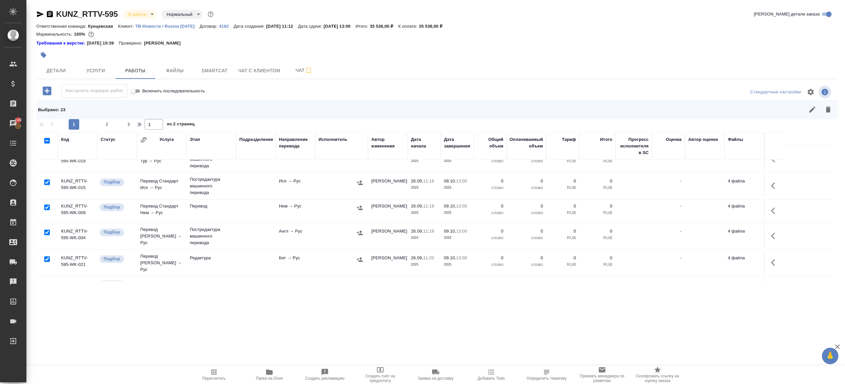
scroll to position [227, 0]
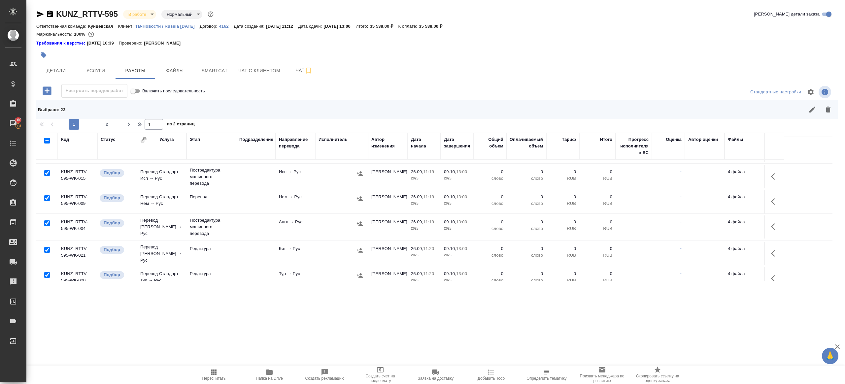
click at [46, 195] on input "checkbox" at bounding box center [47, 198] width 6 height 6
checkbox input "false"
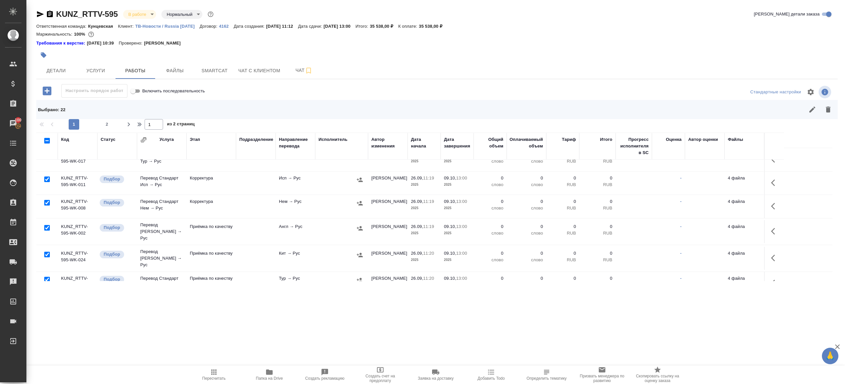
scroll to position [481, 0]
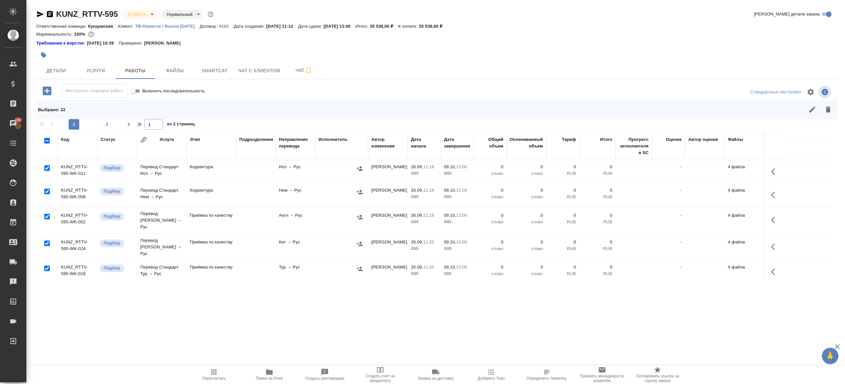
click at [46, 241] on input "checkbox" at bounding box center [47, 244] width 6 height 6
checkbox input "false"
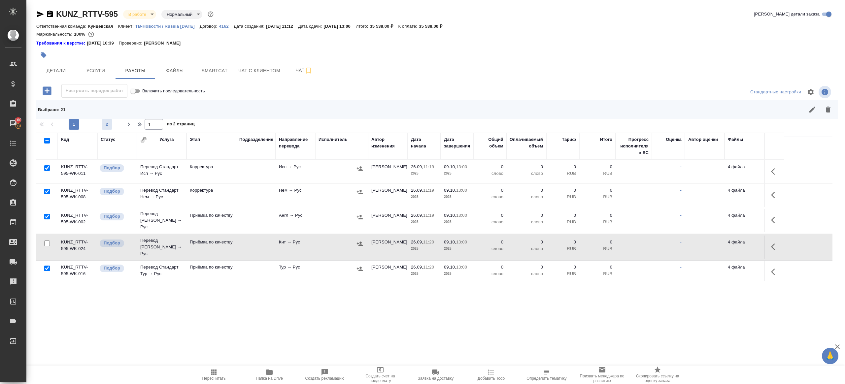
click at [104, 124] on span "2" at bounding box center [107, 124] width 11 height 7
type input "2"
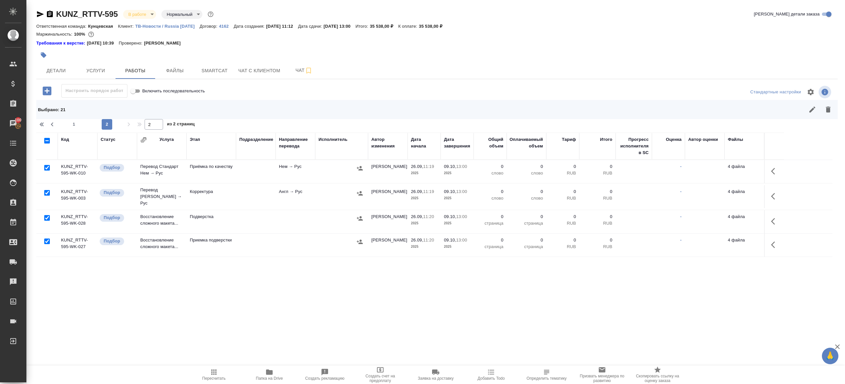
scroll to position [0, 0]
click at [46, 215] on input "checkbox" at bounding box center [47, 218] width 6 height 6
checkbox input "false"
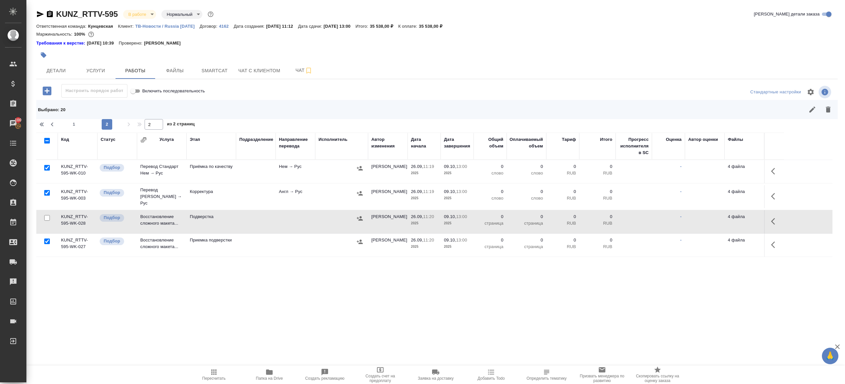
click at [831, 115] on button "button" at bounding box center [828, 110] width 16 height 16
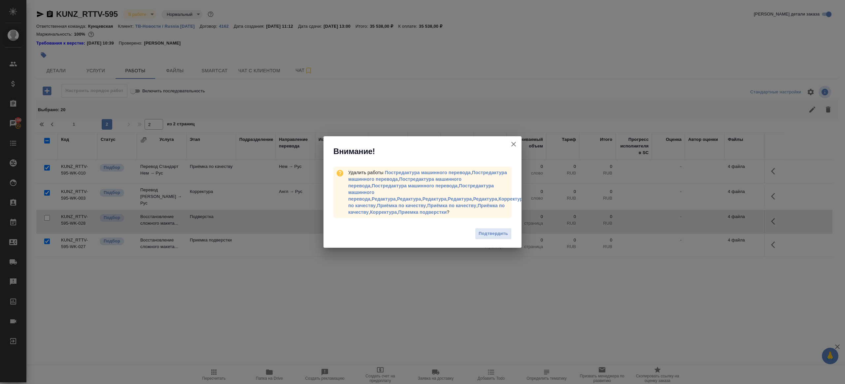
click at [486, 228] on div "Подтвердить" at bounding box center [423, 235] width 198 height 26
click at [486, 233] on span "Подтвердить" at bounding box center [493, 234] width 29 height 8
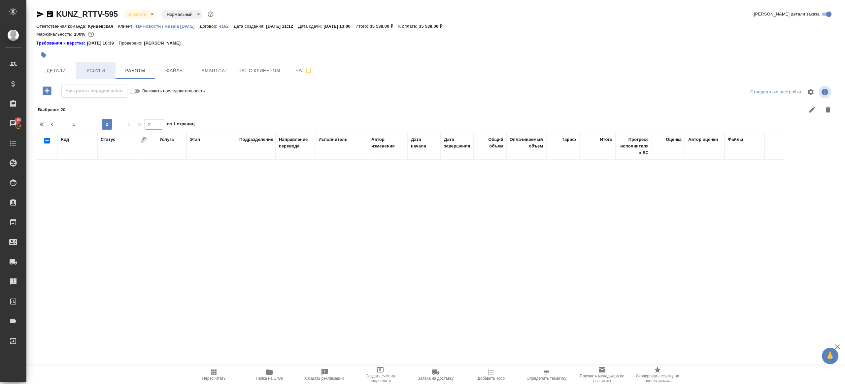
click at [96, 73] on span "Услуги" at bounding box center [96, 71] width 32 height 8
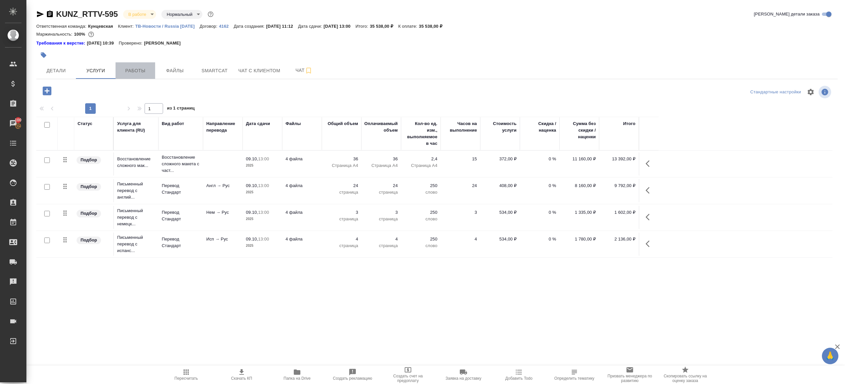
click at [131, 72] on span "Работы" at bounding box center [136, 71] width 32 height 8
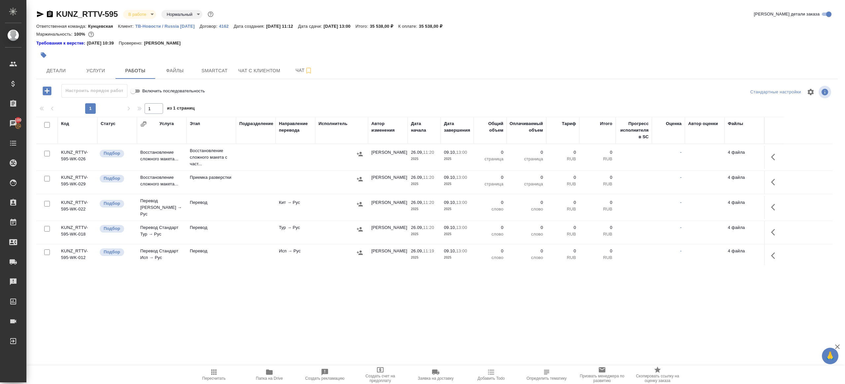
click at [81, 310] on div ".cls-1 fill:#fff; AWATERA Gazizov Rinat Клиенты Спецификации Заказы 100 Чаты To…" at bounding box center [422, 192] width 845 height 384
click at [769, 227] on button "button" at bounding box center [775, 232] width 16 height 16
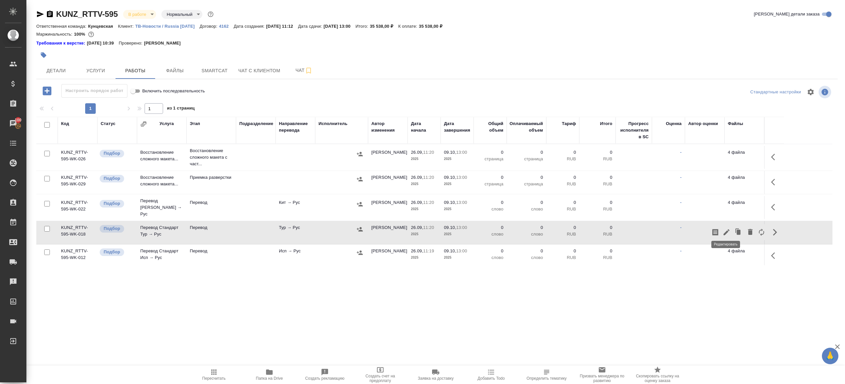
click at [725, 228] on icon "button" at bounding box center [727, 232] width 8 height 8
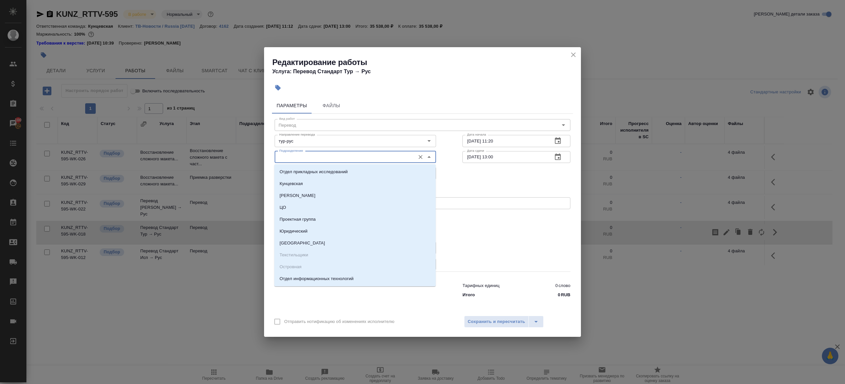
click at [286, 156] on input "Подразделение" at bounding box center [344, 157] width 135 height 8
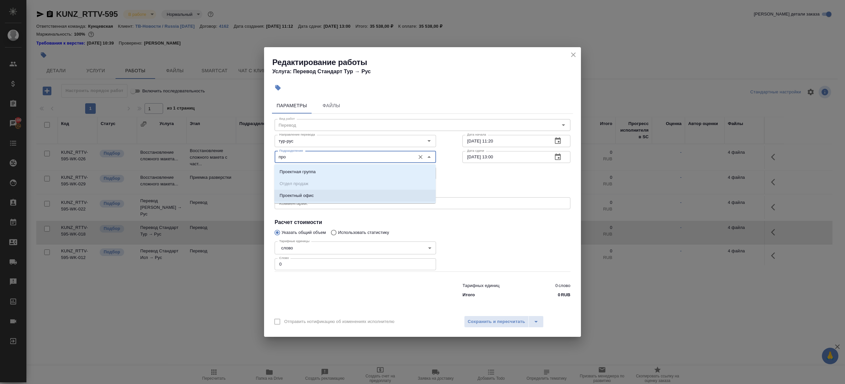
click at [298, 197] on p "Проектный офис" at bounding box center [297, 195] width 34 height 7
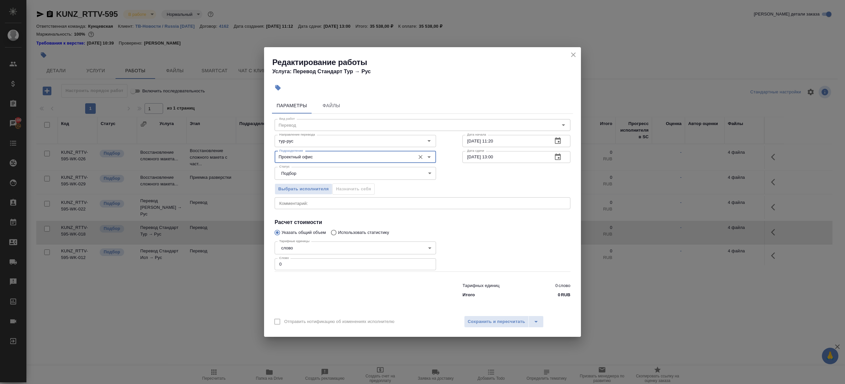
type input "Проектный офис"
click at [298, 268] on input "0" at bounding box center [355, 264] width 161 height 12
type input "1"
click at [323, 291] on div at bounding box center [355, 289] width 188 height 26
click at [472, 157] on input "[DATE] 13:00" at bounding box center [504, 157] width 85 height 12
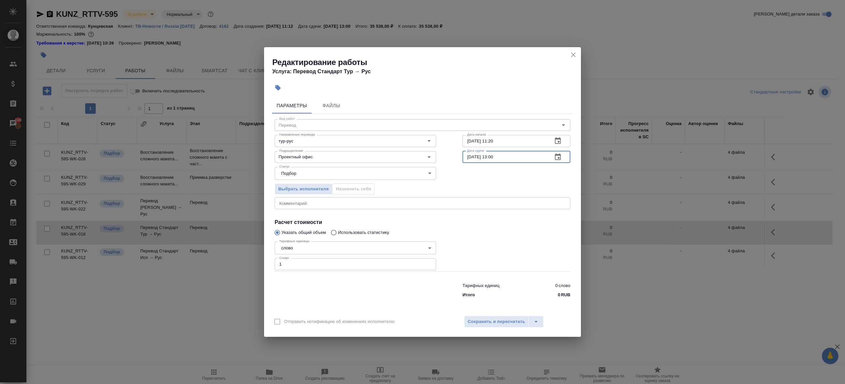
click at [494, 157] on input "[DATE] 13:00" at bounding box center [504, 157] width 85 height 12
type input "[DATE] 13:00"
click at [489, 235] on div at bounding box center [516, 255] width 134 height 59
click at [493, 324] on span "Сохранить и пересчитать" at bounding box center [496, 322] width 57 height 8
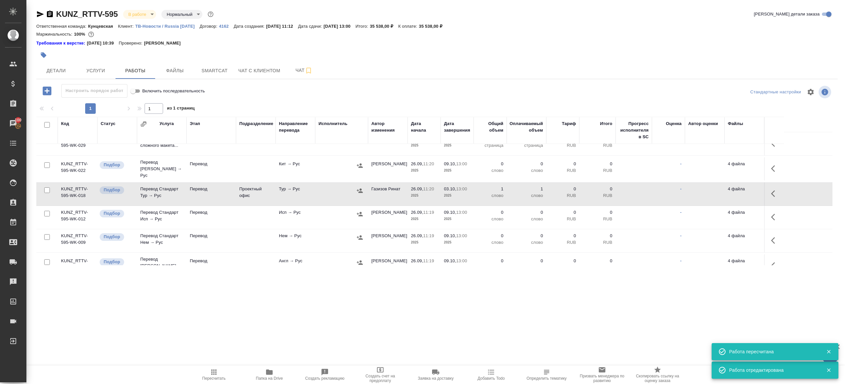
scroll to position [52, 0]
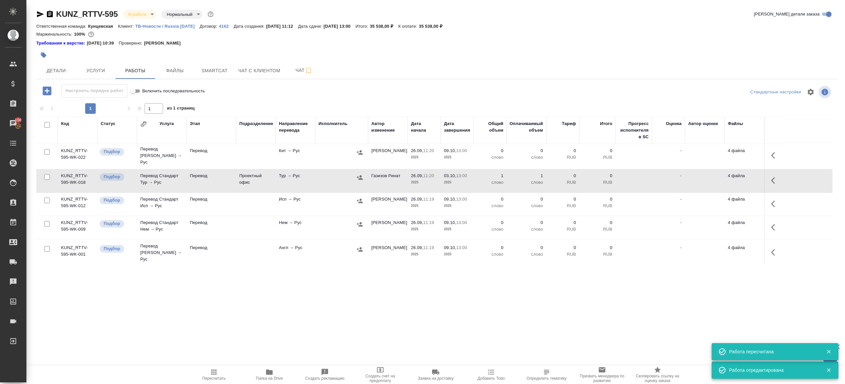
click at [325, 179] on td at bounding box center [341, 180] width 53 height 23
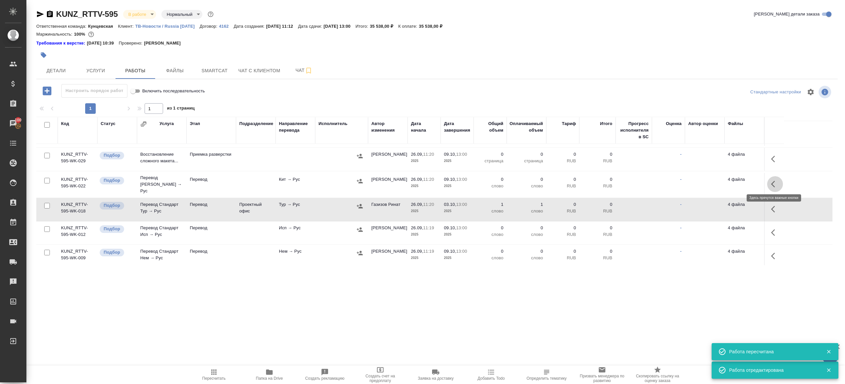
click at [773, 181] on icon "button" at bounding box center [773, 184] width 4 height 7
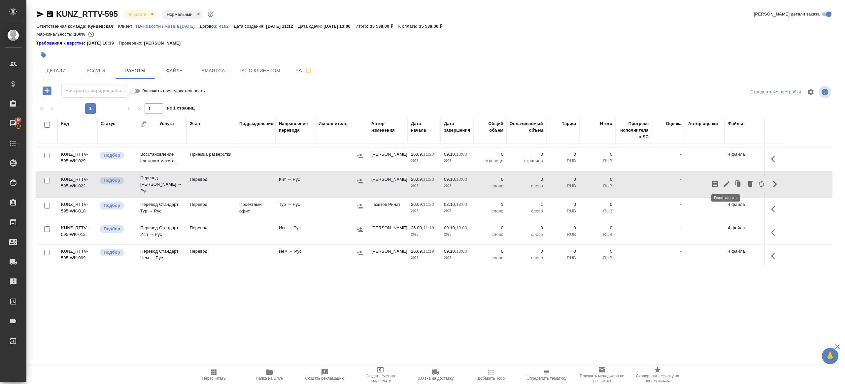
click at [729, 181] on icon "button" at bounding box center [727, 184] width 8 height 8
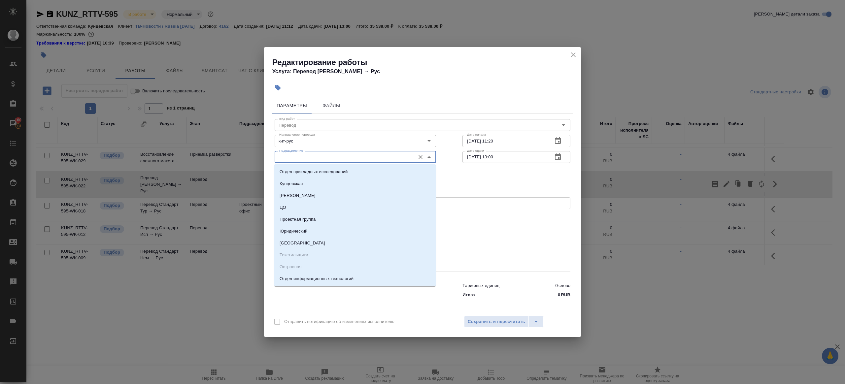
click at [301, 161] on input "Подразделение" at bounding box center [344, 157] width 135 height 8
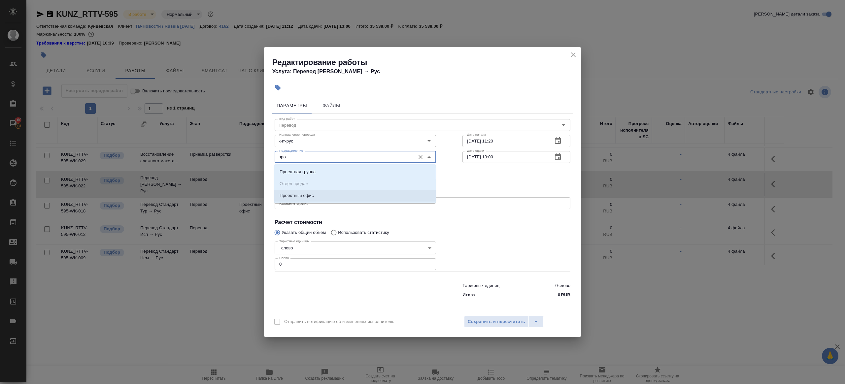
click at [309, 191] on li "Проектный офис" at bounding box center [354, 196] width 161 height 12
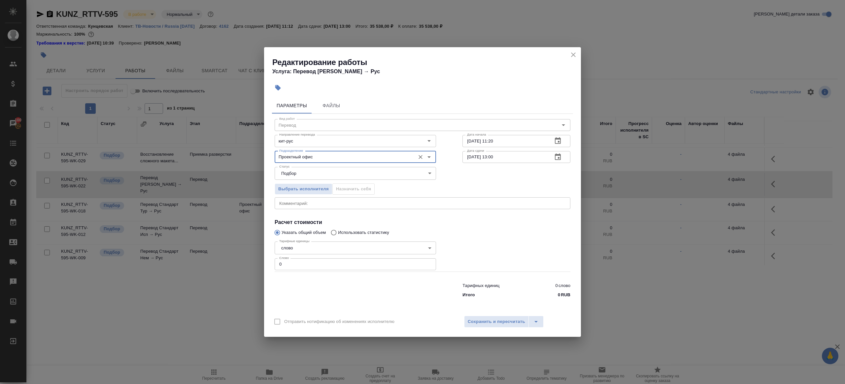
type input "Проектный офис"
click at [307, 267] on input "0" at bounding box center [355, 264] width 161 height 12
type input "1"
click at [490, 250] on div at bounding box center [516, 255] width 134 height 59
click at [556, 156] on icon "button" at bounding box center [558, 157] width 8 height 8
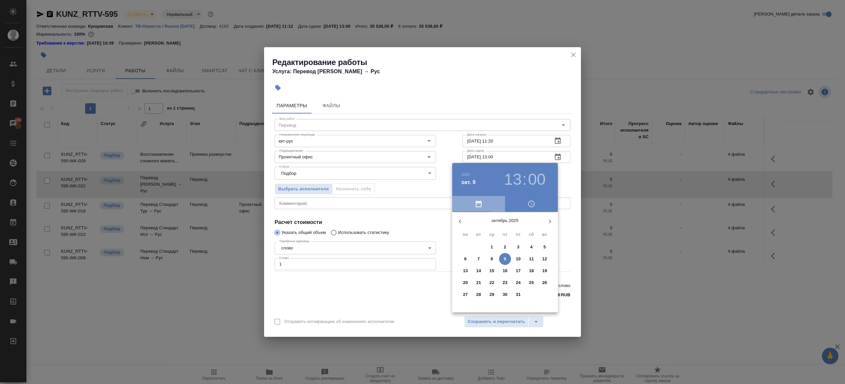
click at [459, 204] on span "button" at bounding box center [478, 204] width 45 height 8
click at [465, 221] on button "button" at bounding box center [460, 222] width 16 height 16
click at [480, 294] on p "30" at bounding box center [478, 294] width 5 height 7
type input "30.09.2025 13:00"
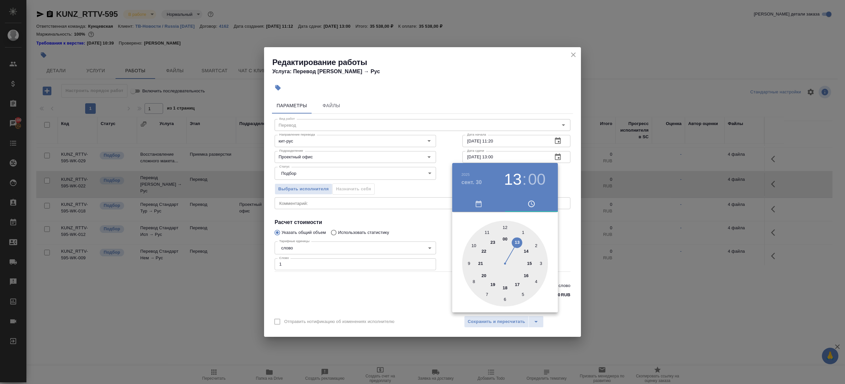
click at [434, 175] on div at bounding box center [422, 192] width 845 height 384
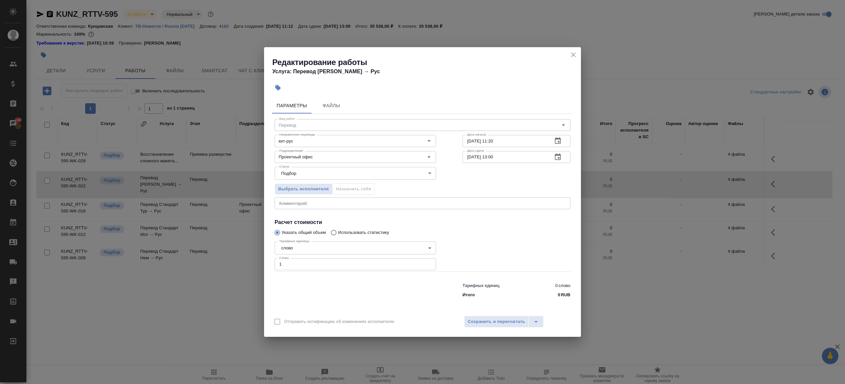
click at [556, 156] on icon "button" at bounding box center [558, 157] width 8 height 8
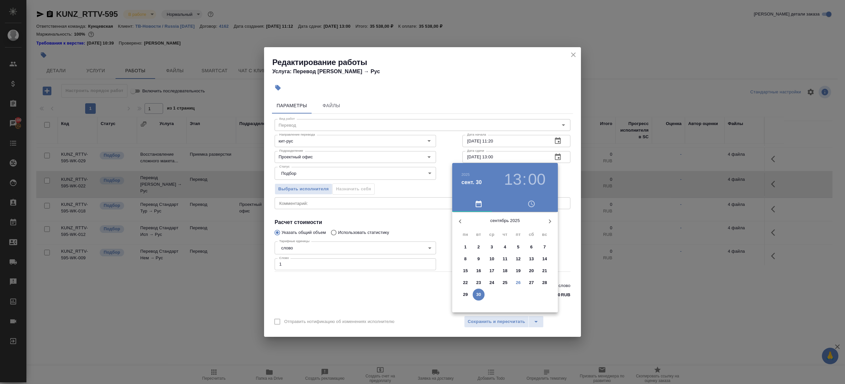
click at [470, 162] on div at bounding box center [422, 192] width 845 height 384
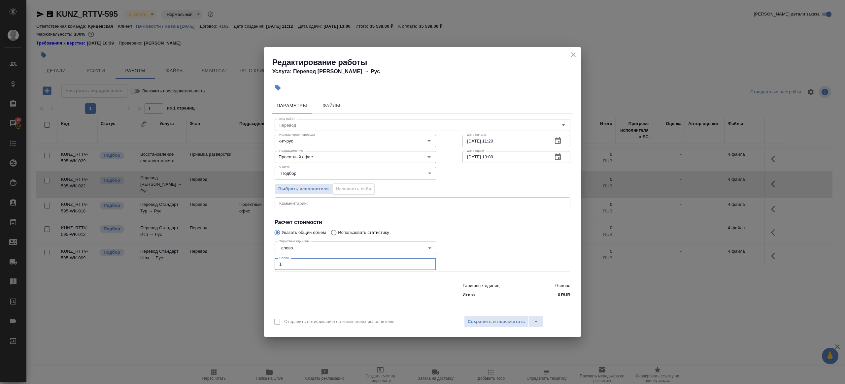
click at [388, 268] on input "1" at bounding box center [355, 264] width 161 height 12
type input "1000"
click at [474, 310] on div "Параметры Файлы Вид работ Перевод Вид работ Направление перевода кит-рус Направ…" at bounding box center [422, 203] width 317 height 217
click at [474, 314] on div "Отправить нотификацию об изменениях исполнителю Сохранить и пересчитать" at bounding box center [422, 324] width 317 height 25
click at [477, 321] on span "Сохранить и пересчитать" at bounding box center [496, 322] width 57 height 8
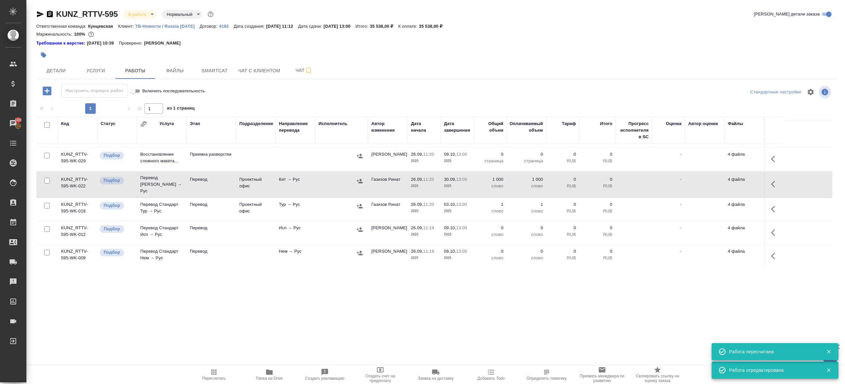
click at [361, 179] on icon "button" at bounding box center [360, 181] width 7 height 7
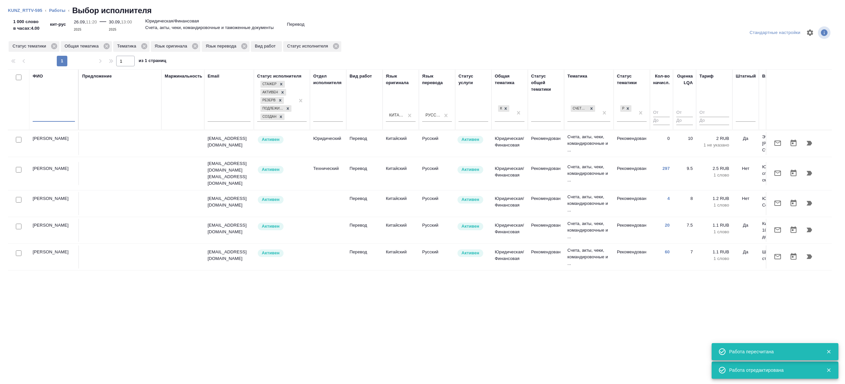
click at [44, 120] on input "text" at bounding box center [54, 118] width 42 height 8
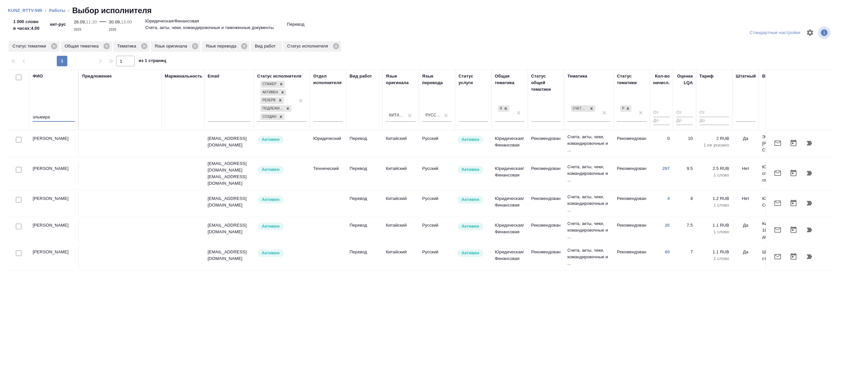
type input "эльмира"
click at [140, 125] on div "Предложение" at bounding box center [120, 99] width 76 height 53
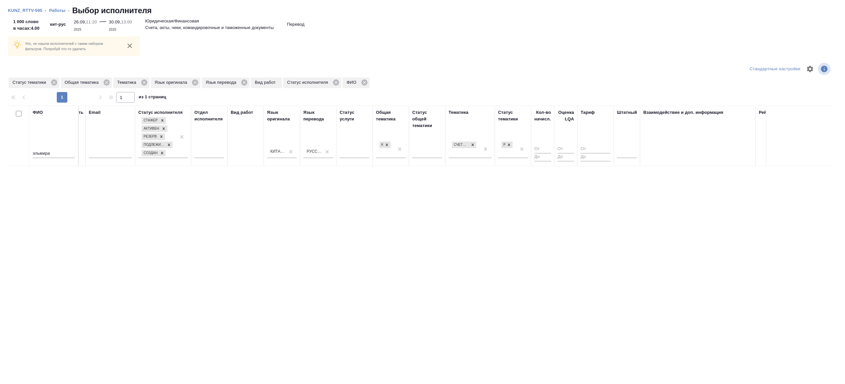
scroll to position [0, 135]
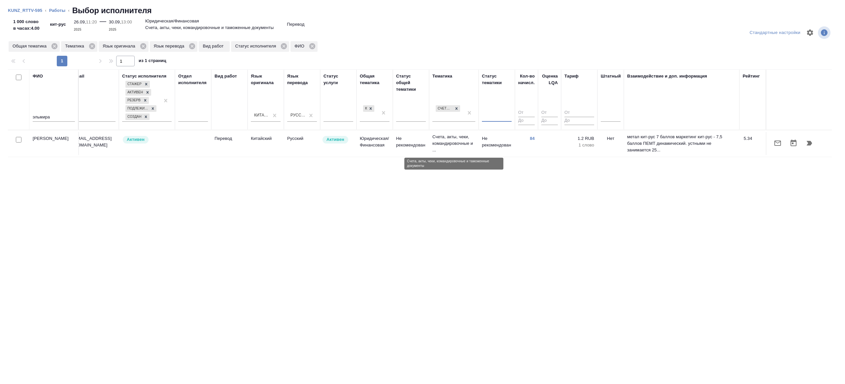
click at [472, 135] on p "Счета, акты, чеки, командировочные и ..." at bounding box center [453, 144] width 43 height 20
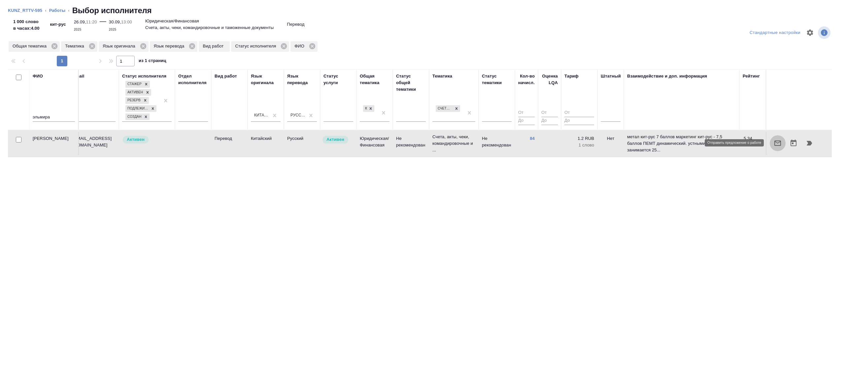
click at [782, 144] on button "button" at bounding box center [778, 143] width 16 height 16
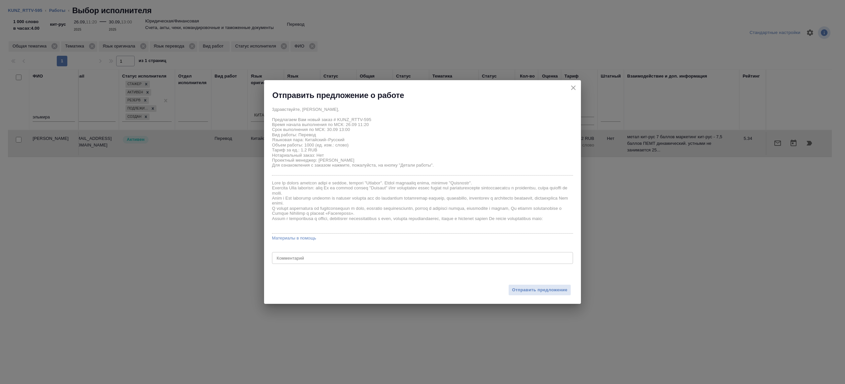
click at [274, 263] on div "x Комментарий" at bounding box center [422, 258] width 301 height 12
type textarea "на перевод с листа из папки китайский"
click at [531, 291] on span "Отправить предложение" at bounding box center [539, 291] width 55 height 8
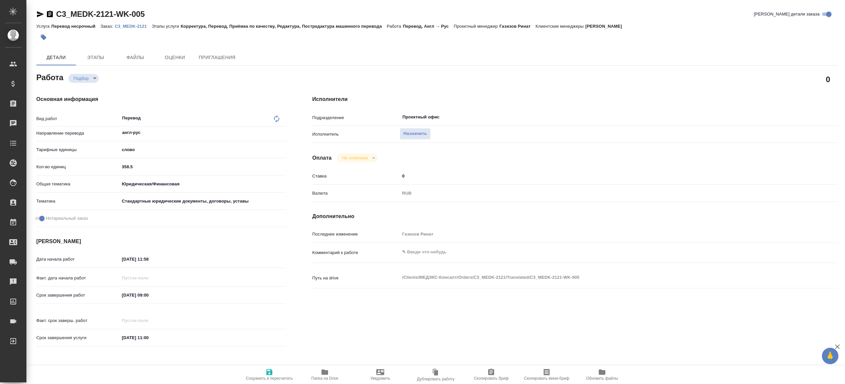
type textarea "x"
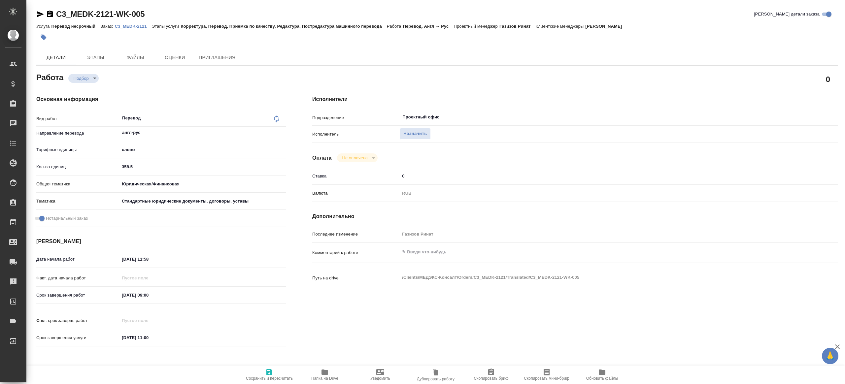
type textarea "x"
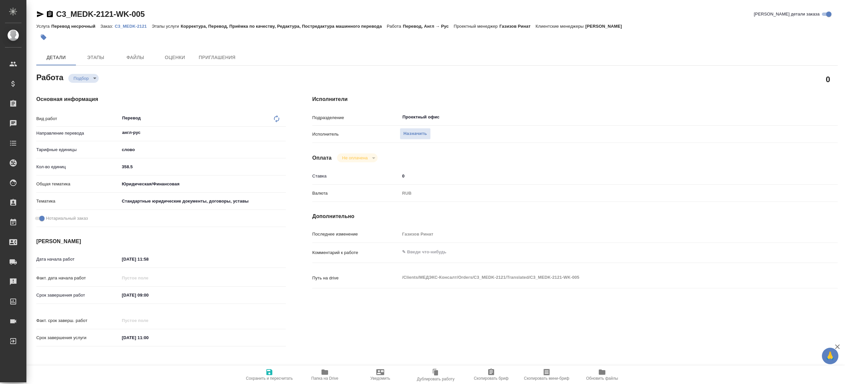
type textarea "x"
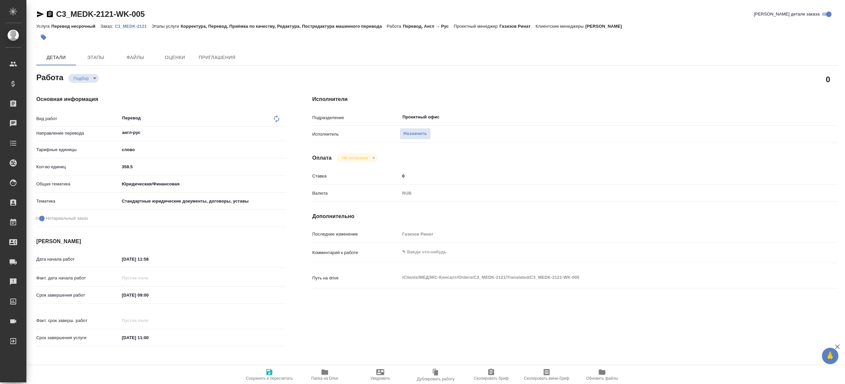
type textarea "x"
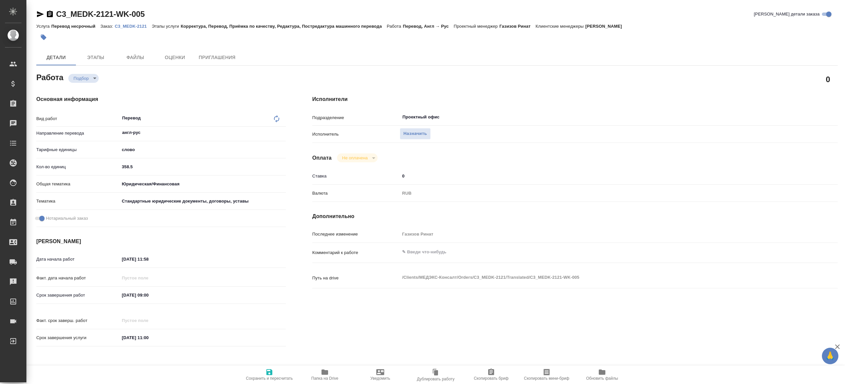
type textarea "x"
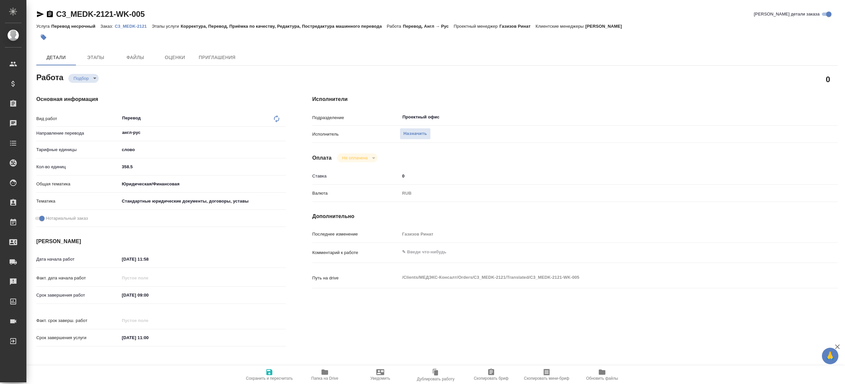
type textarea "x"
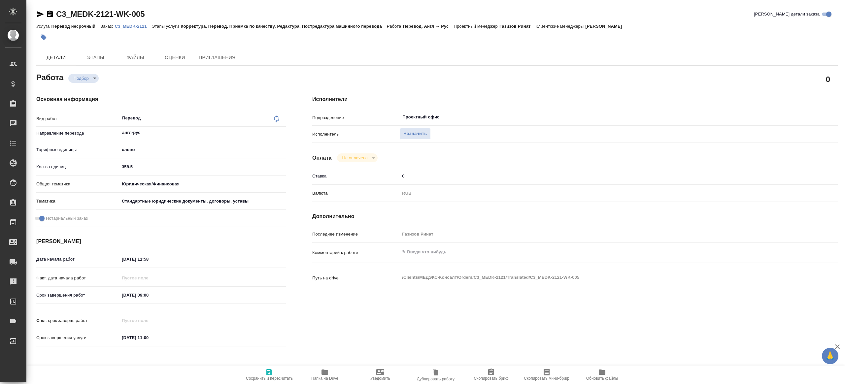
type textarea "x"
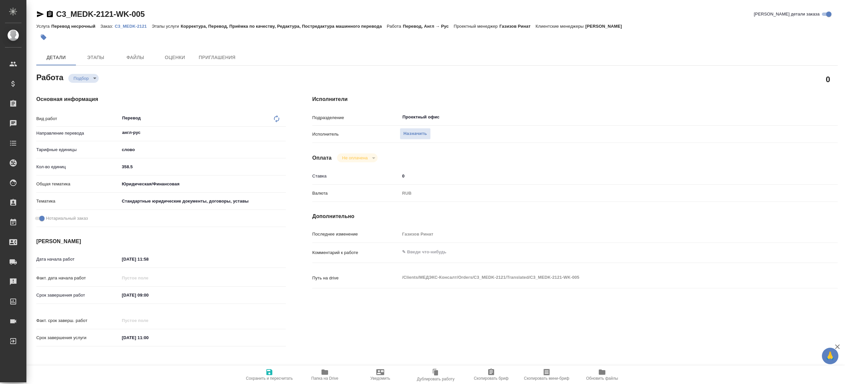
type textarea "x"
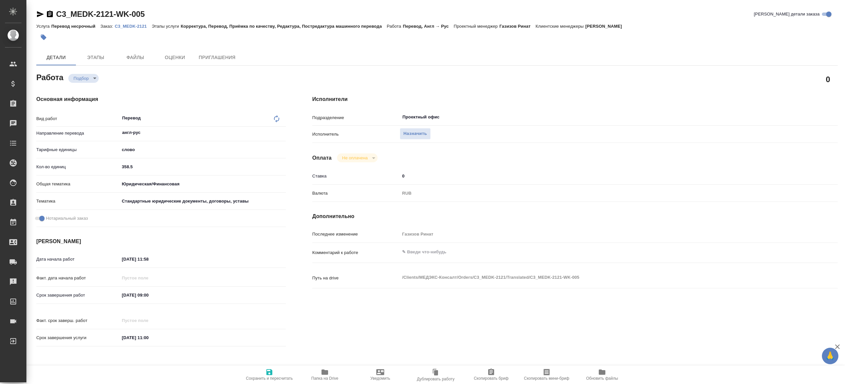
type textarea "x"
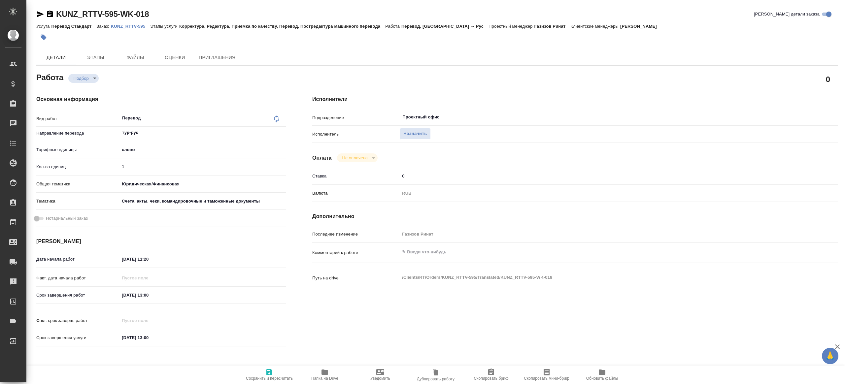
type textarea "x"
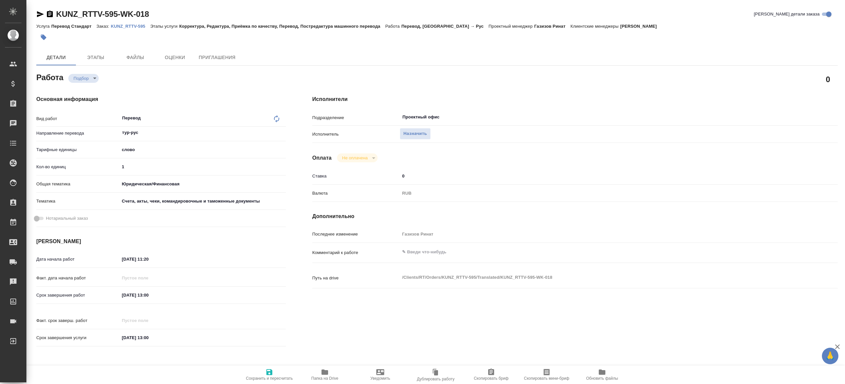
type textarea "x"
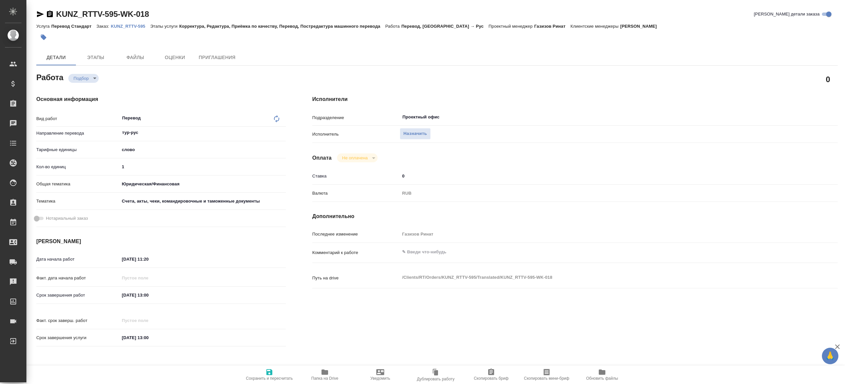
type textarea "x"
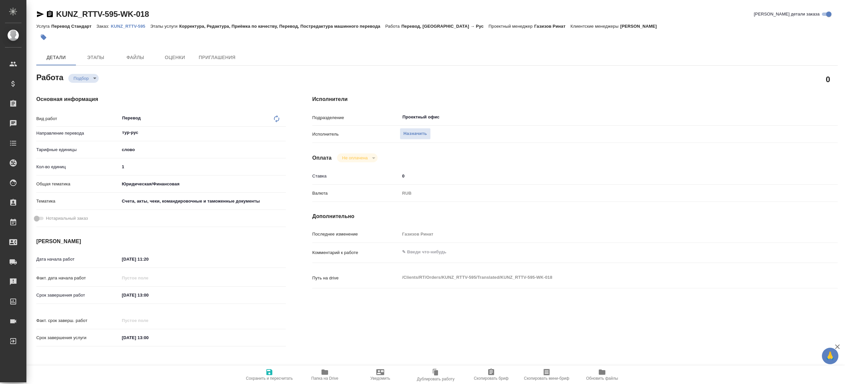
type textarea "x"
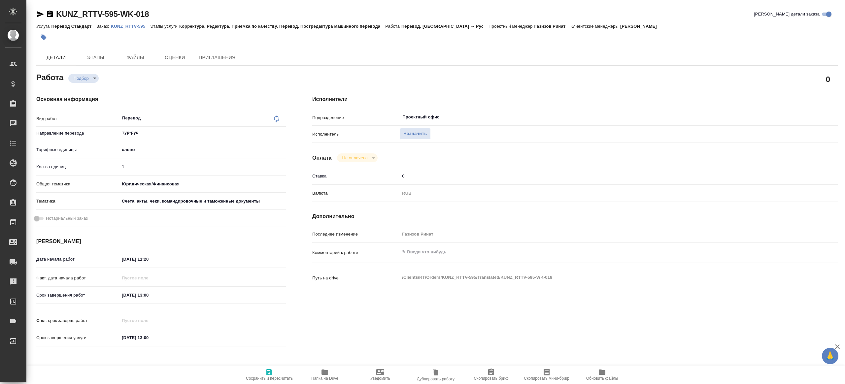
type textarea "x"
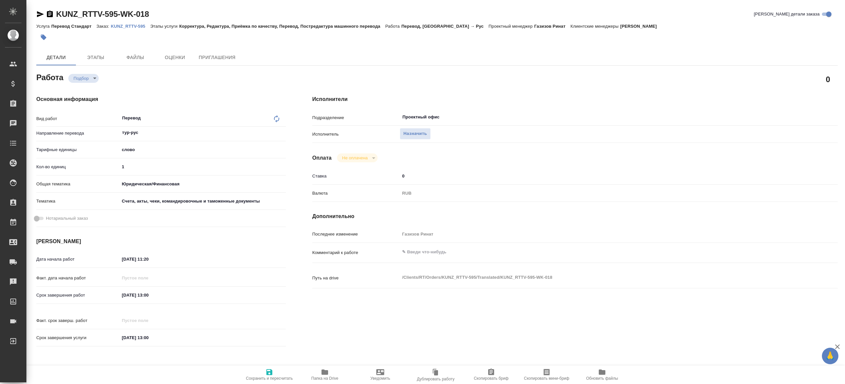
type textarea "x"
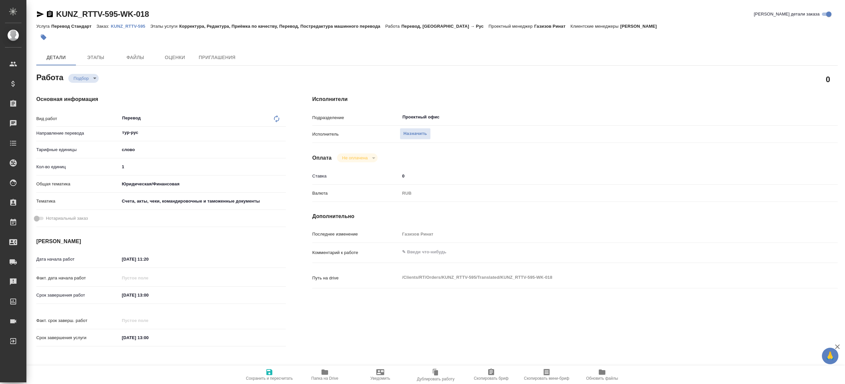
type textarea "x"
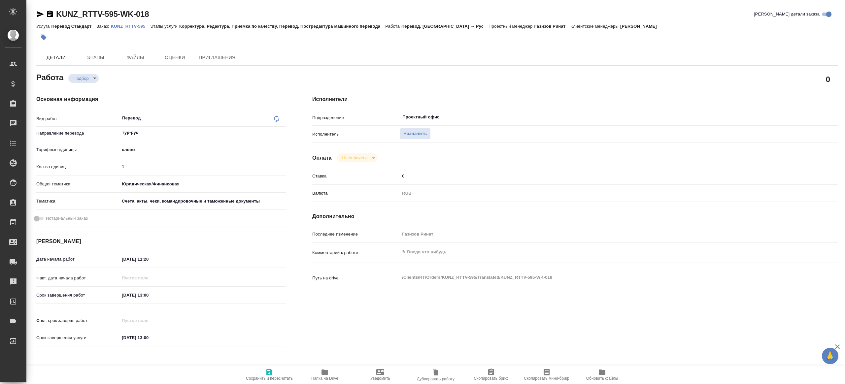
type textarea "x"
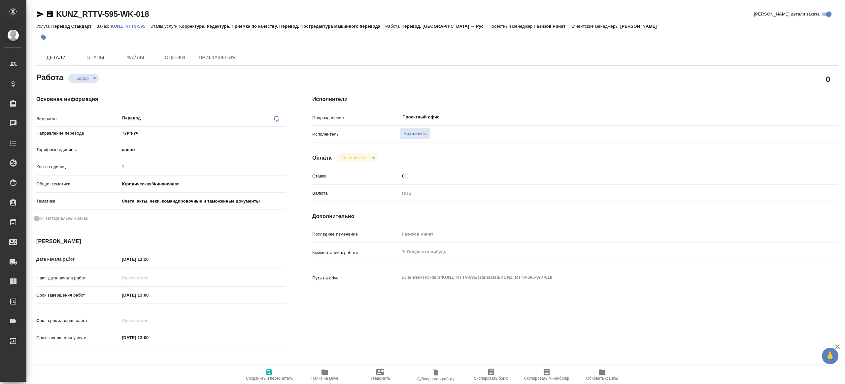
type textarea "x"
